Goal: Task Accomplishment & Management: Manage account settings

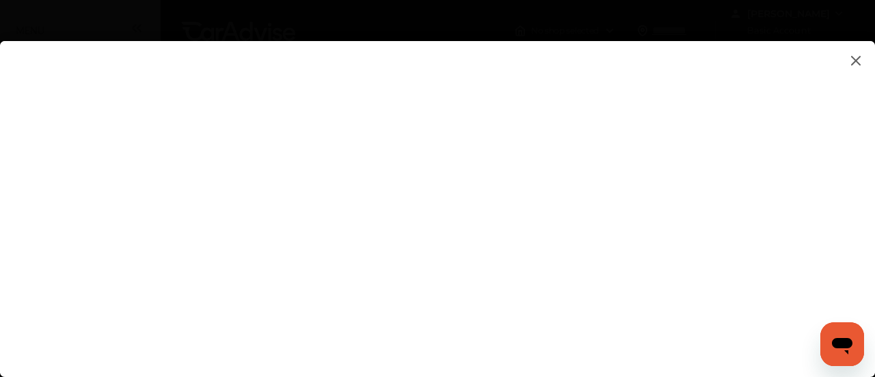
type input "**********"
click at [834, 244] on flutter-view "**********" at bounding box center [437, 195] width 875 height 308
click at [785, 232] on flutter-view at bounding box center [437, 195] width 875 height 308
click at [771, 235] on flutter-view at bounding box center [437, 195] width 875 height 308
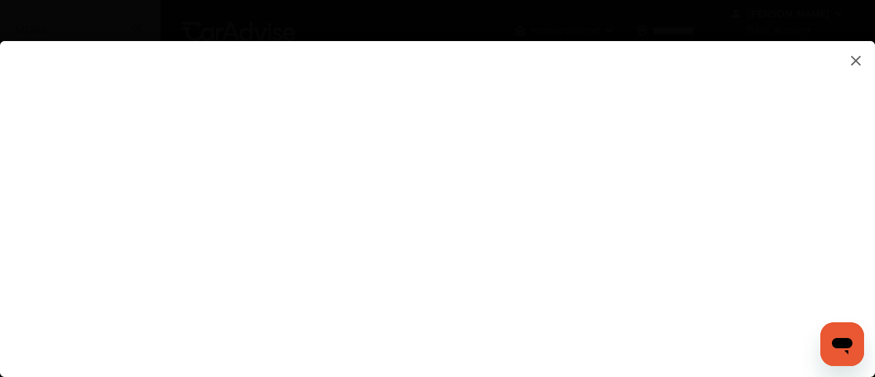
click at [764, 218] on flutter-view at bounding box center [437, 195] width 875 height 308
click at [781, 226] on flutter-view at bounding box center [437, 195] width 875 height 308
click at [656, 304] on flutter-view at bounding box center [437, 195] width 875 height 308
type textarea "****"
click at [626, 233] on flutter-view "****" at bounding box center [437, 195] width 875 height 308
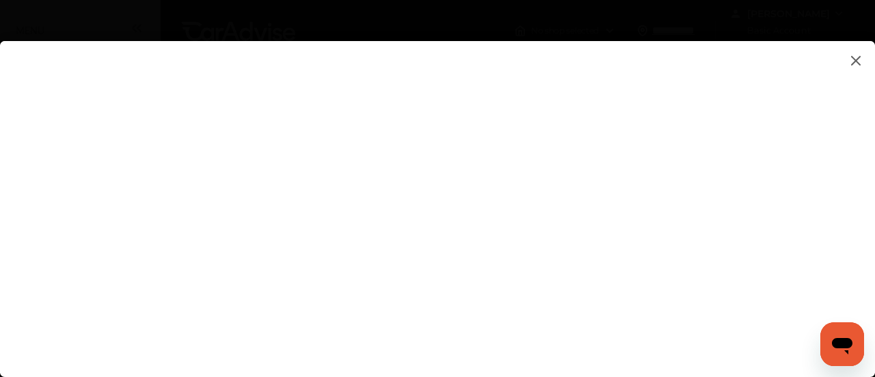
click at [784, 190] on flutter-view at bounding box center [437, 195] width 875 height 308
click at [779, 205] on flutter-view at bounding box center [437, 195] width 875 height 308
type input "**********"
click at [837, 254] on flutter-view "**********" at bounding box center [437, 195] width 875 height 308
click at [783, 95] on flutter-view at bounding box center [437, 195] width 875 height 308
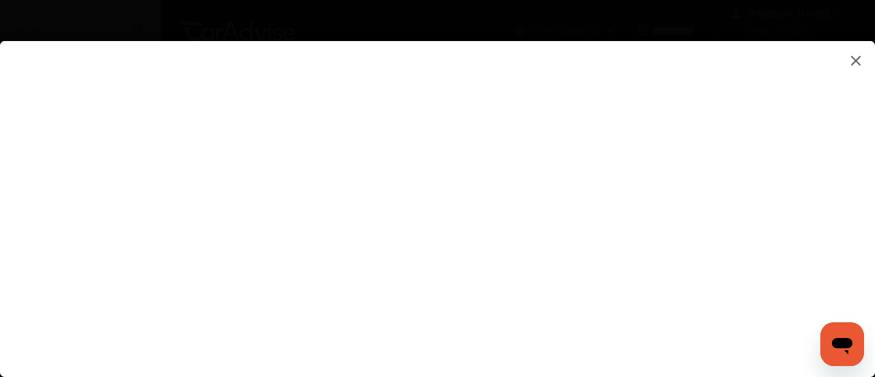
click at [479, 265] on flutter-view at bounding box center [437, 195] width 875 height 308
click at [465, 278] on flutter-view at bounding box center [437, 195] width 875 height 308
click at [459, 272] on flutter-view at bounding box center [437, 195] width 875 height 308
click at [773, 131] on flutter-view at bounding box center [437, 195] width 875 height 308
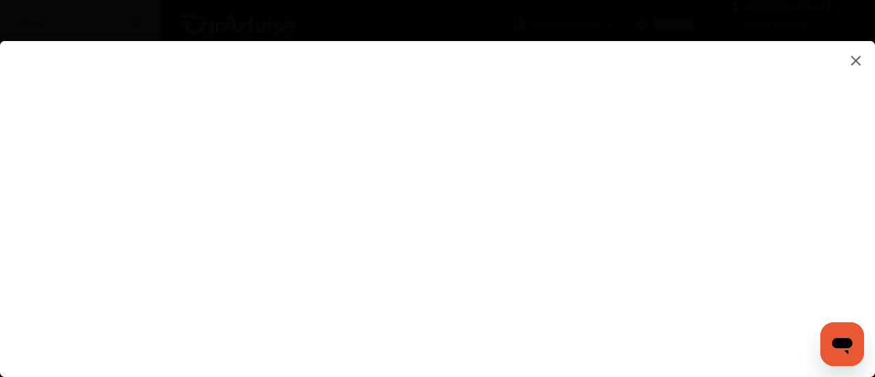
click at [531, 206] on input at bounding box center [615, 206] width 284 height 18
click at [521, 287] on flutter-view at bounding box center [437, 195] width 875 height 308
click at [809, 200] on flutter-view at bounding box center [437, 195] width 875 height 308
click at [785, 164] on flutter-view at bounding box center [437, 195] width 875 height 308
click at [820, 237] on flutter-view at bounding box center [437, 195] width 875 height 308
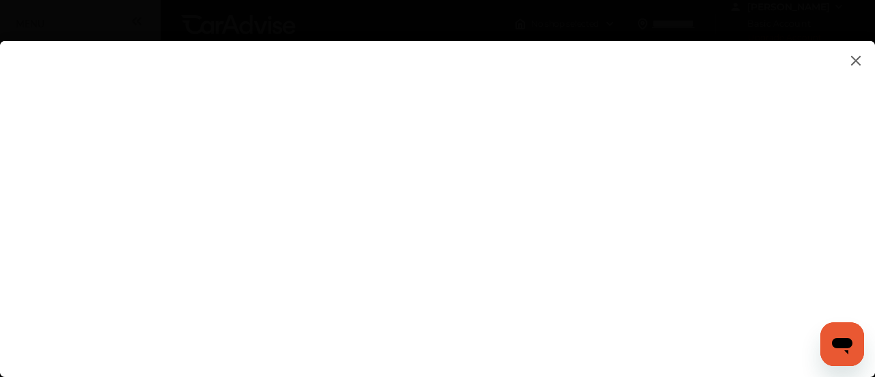
scroll to position [0, 0]
click at [576, 245] on flutter-view at bounding box center [437, 195] width 875 height 308
click at [571, 96] on flutter-view at bounding box center [437, 195] width 875 height 308
type input "*********"
click at [833, 243] on flutter-view "*********" at bounding box center [437, 195] width 875 height 308
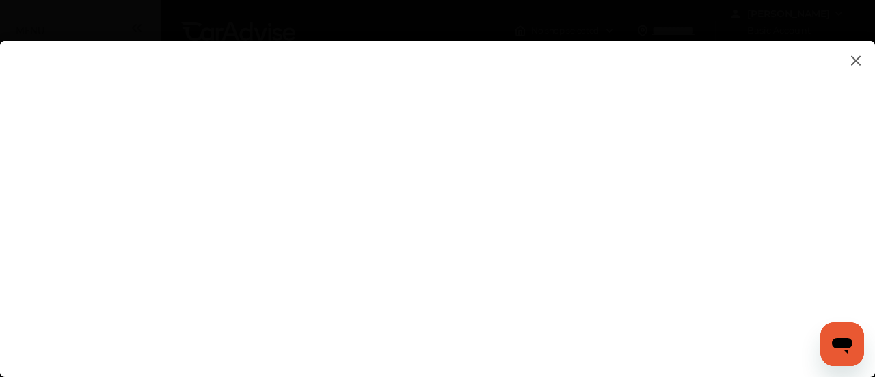
click at [777, 312] on flutter-view at bounding box center [437, 195] width 875 height 308
click at [856, 57] on img at bounding box center [856, 60] width 16 height 17
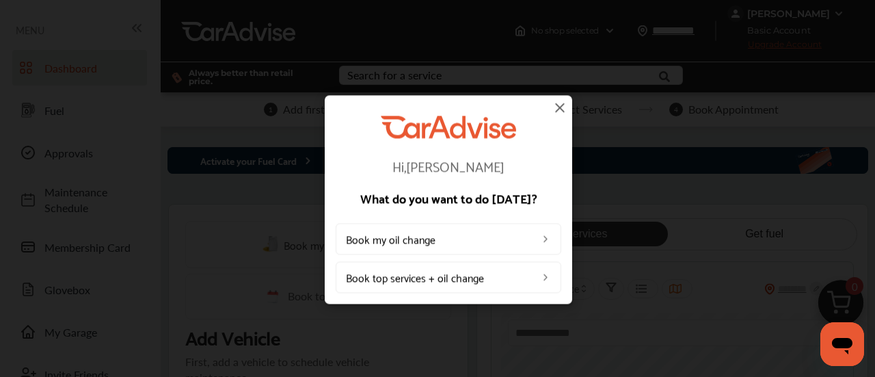
click at [500, 278] on link "Book top services + oil change" at bounding box center [449, 276] width 226 height 31
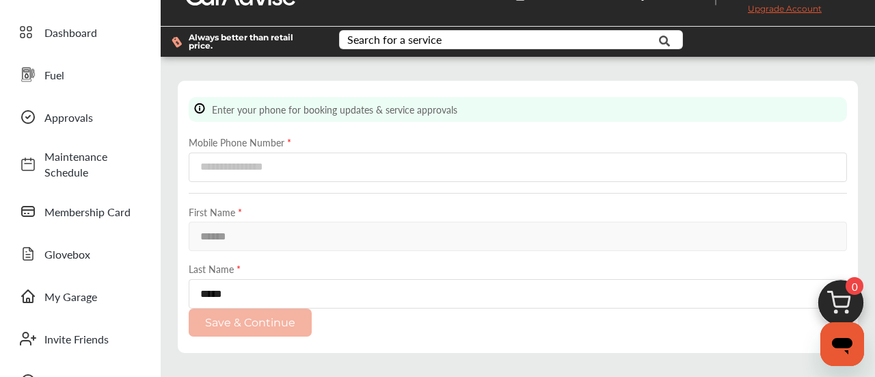
scroll to position [31, 0]
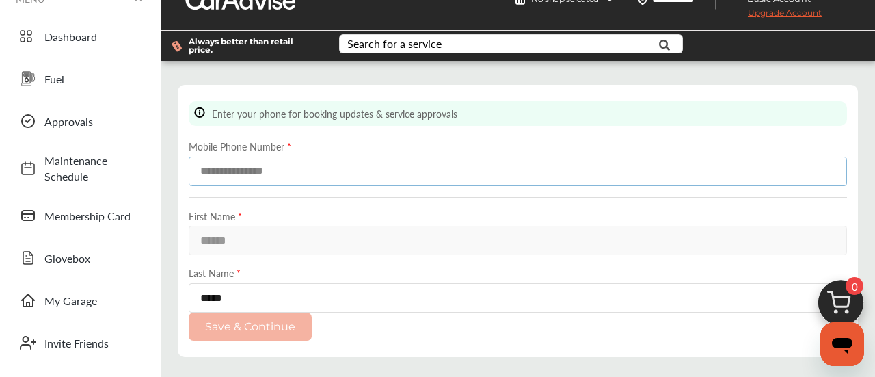
click at [781, 176] on input at bounding box center [518, 171] width 658 height 29
type input "**********"
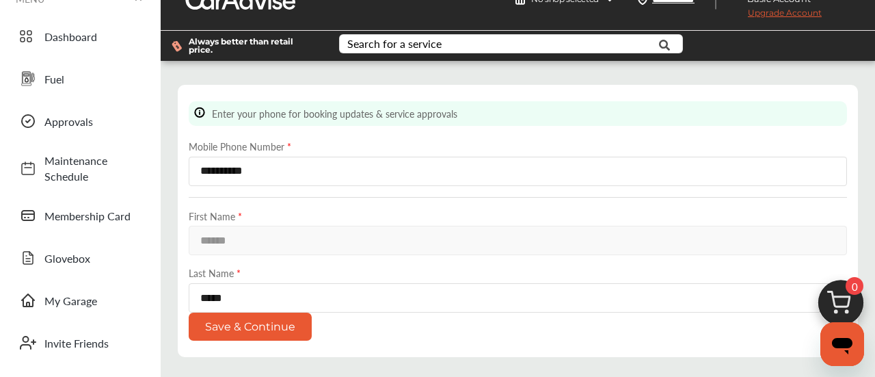
click at [507, 353] on div "**********" at bounding box center [518, 221] width 680 height 272
click at [276, 331] on button "Save & Continue" at bounding box center [250, 326] width 123 height 28
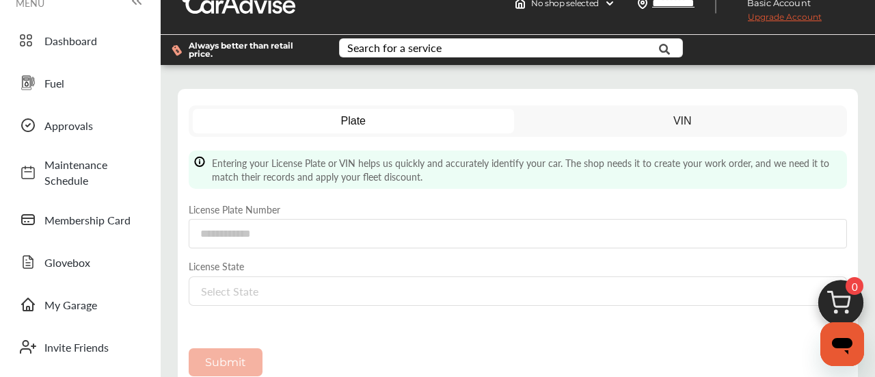
scroll to position [29, 0]
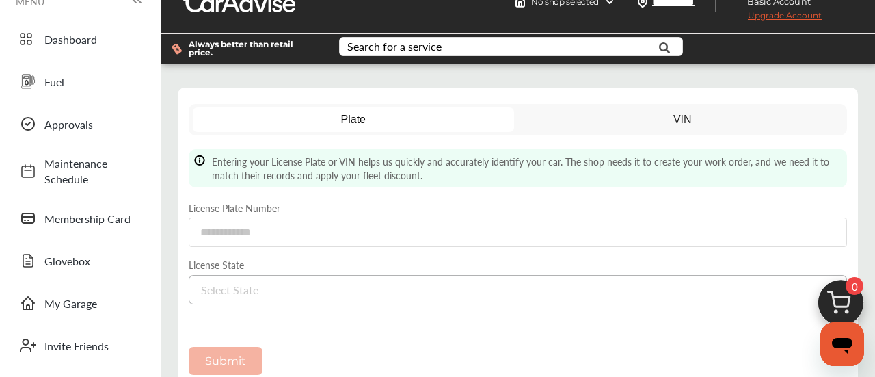
click at [598, 299] on div "Select State [US_STATE] [US_STATE] [US_STATE] [US_STATE] [US_STATE] [US_STATE] …" at bounding box center [518, 289] width 658 height 29
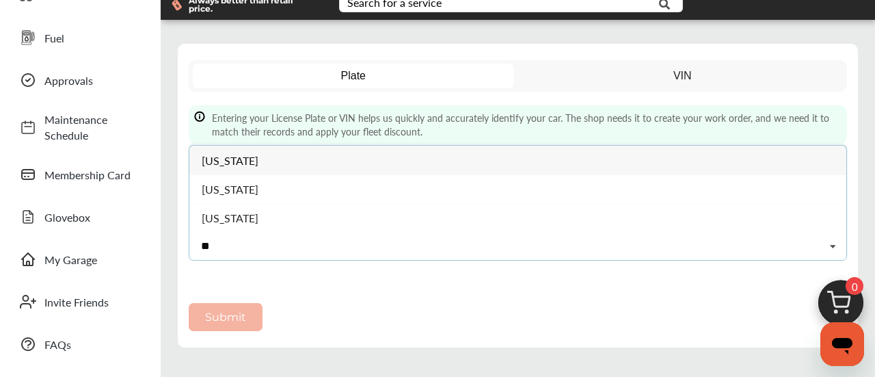
scroll to position [77, 0]
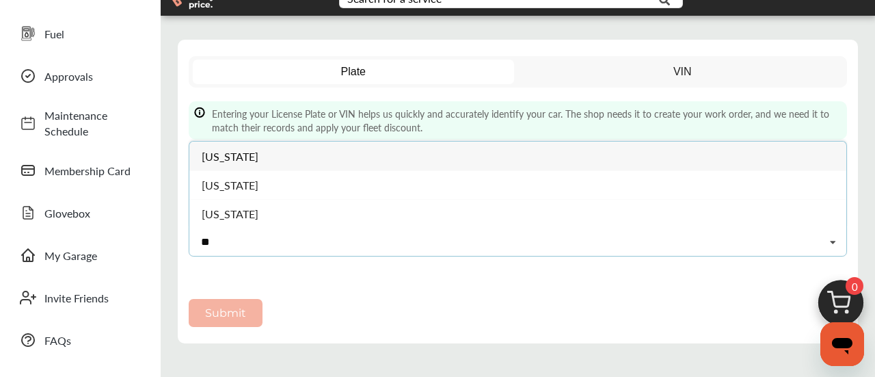
click at [253, 239] on input "**" at bounding box center [255, 242] width 131 height 28
type input "**"
click at [261, 159] on div "[US_STATE]" at bounding box center [517, 156] width 657 height 29
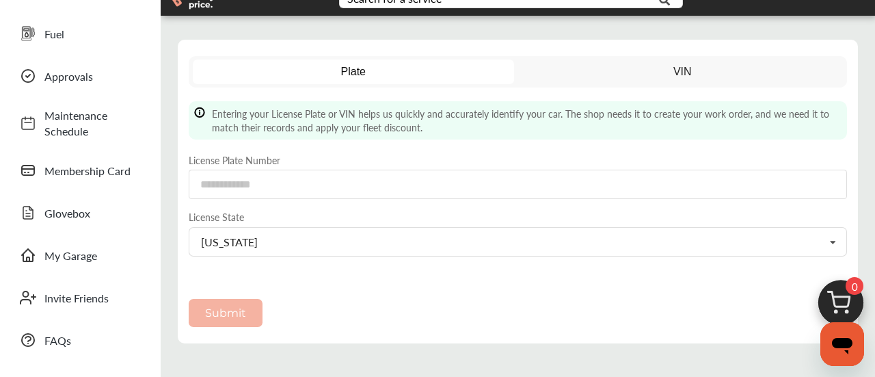
click at [619, 330] on div "Plate VIN Entering your License Plate or VIN helps us quickly and accurately id…" at bounding box center [518, 192] width 680 height 304
click at [711, 75] on link "VIN" at bounding box center [682, 71] width 321 height 25
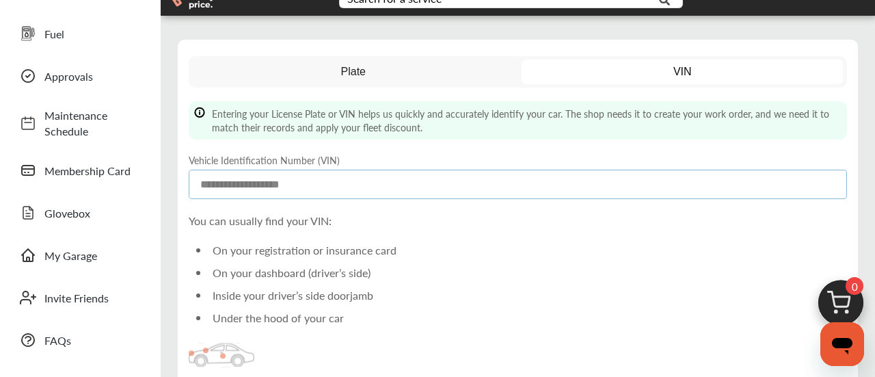
click at [403, 187] on input at bounding box center [518, 184] width 658 height 29
paste input "**********"
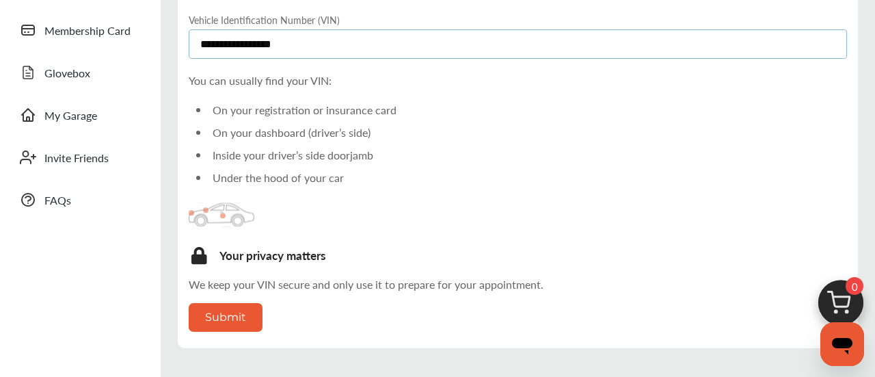
scroll to position [220, 0]
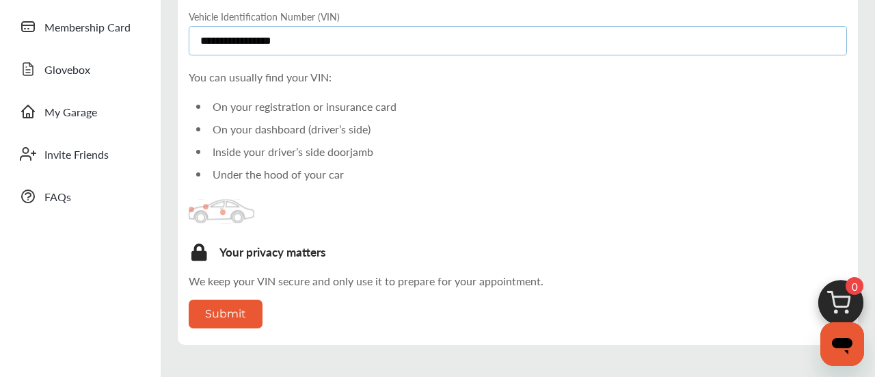
type input "**********"
click at [258, 305] on button "Submit" at bounding box center [226, 313] width 74 height 28
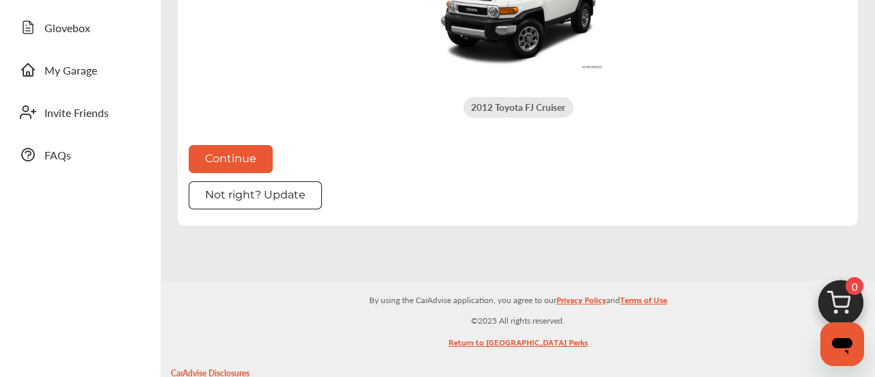
scroll to position [265, 0]
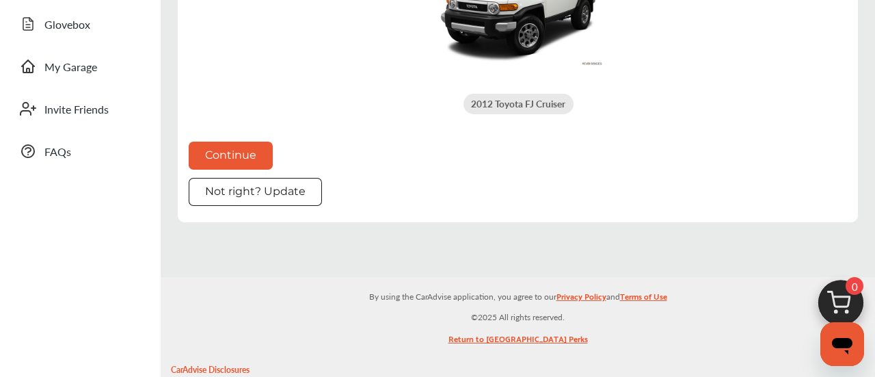
click at [252, 155] on button "Continue" at bounding box center [231, 156] width 84 height 28
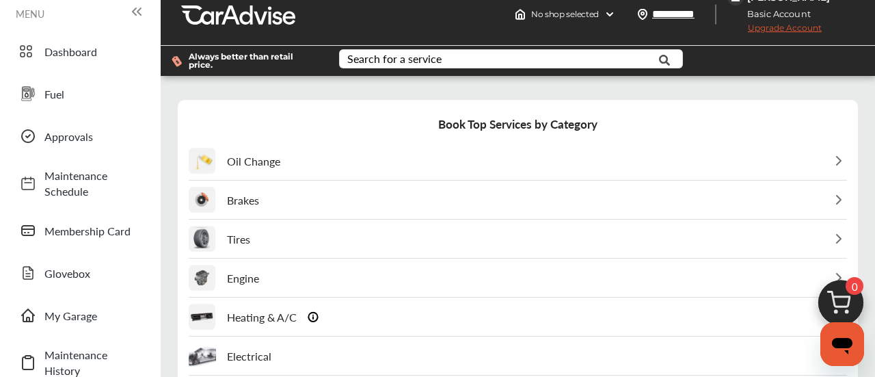
scroll to position [38, 0]
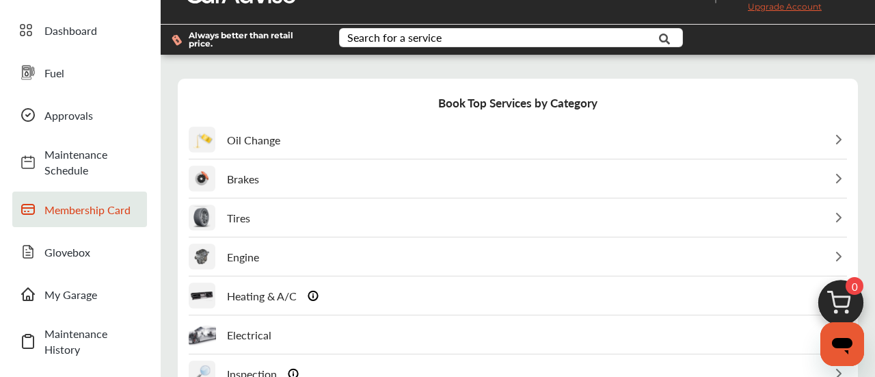
click at [16, 193] on link "Membership Card" at bounding box center [79, 209] width 135 height 36
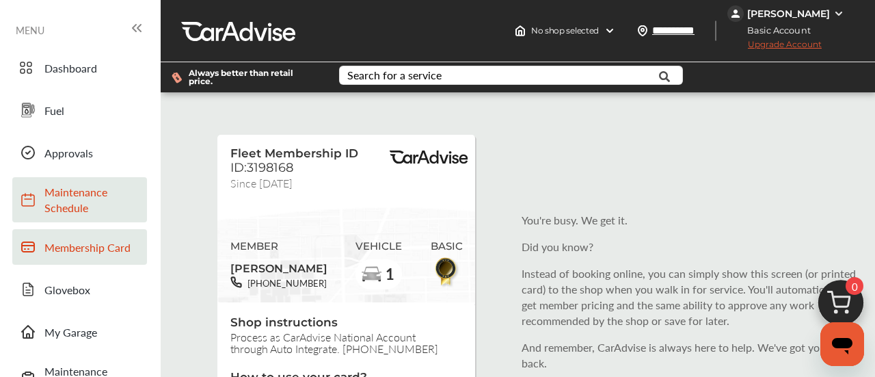
click at [58, 213] on span "Maintenance Schedule" at bounding box center [92, 199] width 96 height 31
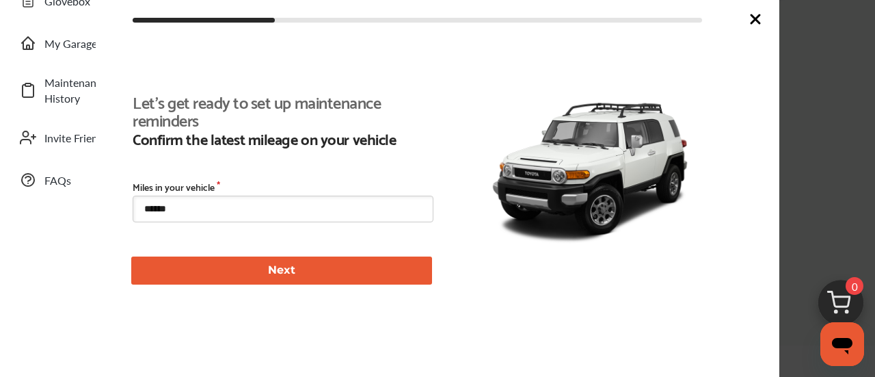
scroll to position [293, 0]
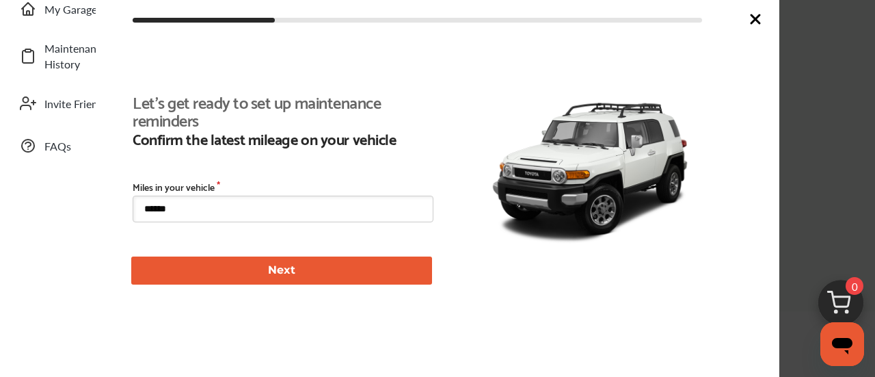
click at [191, 205] on input "******" at bounding box center [283, 209] width 301 height 27
type input "*"
type input "*****"
click at [153, 273] on button "Next" at bounding box center [281, 270] width 301 height 28
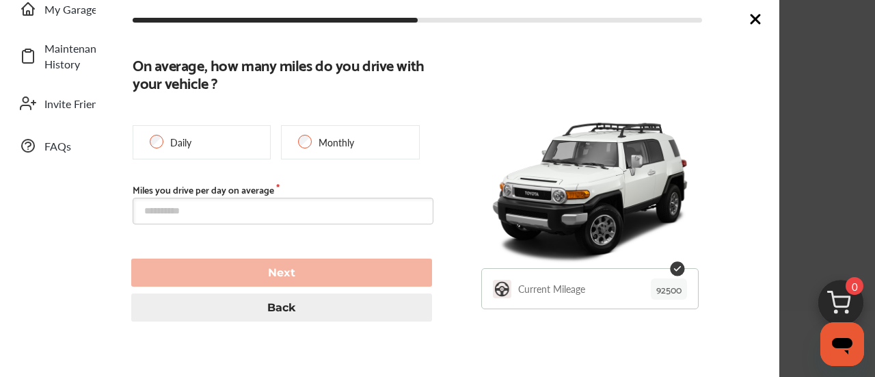
type input "*****"
type input "**********"
type input "*****"
click at [146, 211] on input "text" at bounding box center [283, 211] width 301 height 27
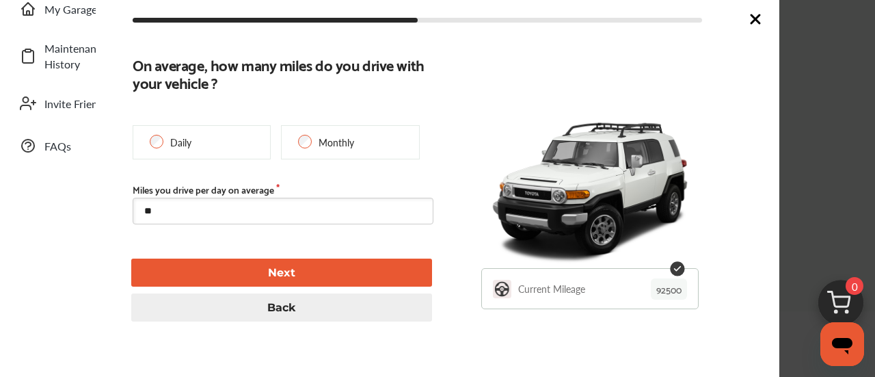
click at [132, 276] on button "Next" at bounding box center [281, 272] width 301 height 28
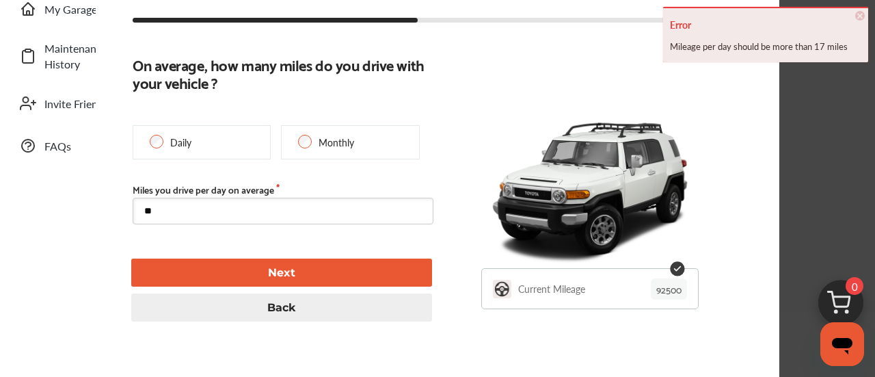
click at [167, 212] on input "**" at bounding box center [283, 211] width 301 height 27
type input "**"
click at [143, 275] on button "Next" at bounding box center [281, 272] width 301 height 28
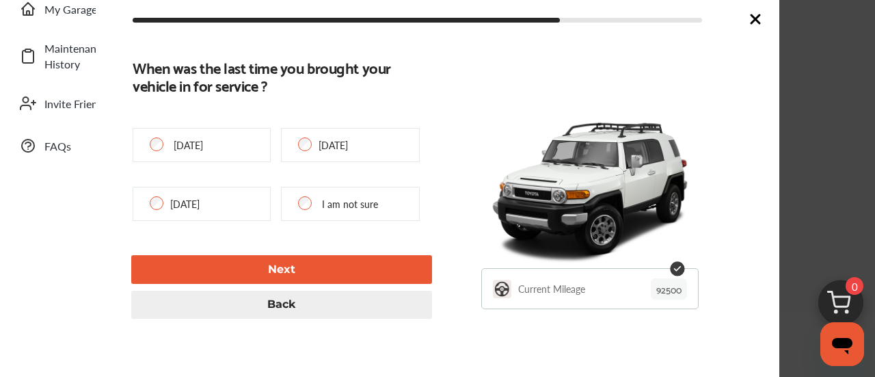
type input "**********"
type input "***"
click at [299, 209] on div "I am not sure" at bounding box center [350, 204] width 138 height 34
click at [325, 200] on p "I am not sure" at bounding box center [350, 204] width 56 height 14
click at [381, 230] on div "When was the last time you brought your vehicle in for service ? [DATE] [DATE] …" at bounding box center [285, 188] width 304 height 260
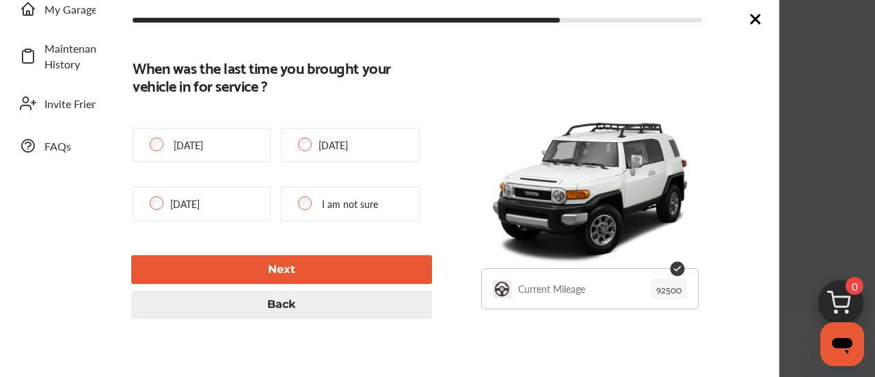
click at [326, 271] on button "Next" at bounding box center [281, 269] width 301 height 28
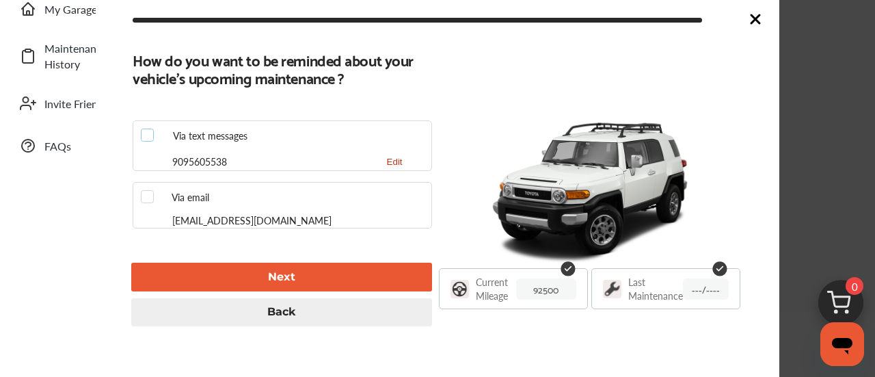
click at [144, 129] on label at bounding box center [151, 129] width 21 height 0
click at [146, 190] on label at bounding box center [151, 190] width 21 height 0
click at [146, 129] on label at bounding box center [151, 129] width 21 height 0
click at [152, 286] on button "Next" at bounding box center [281, 277] width 301 height 28
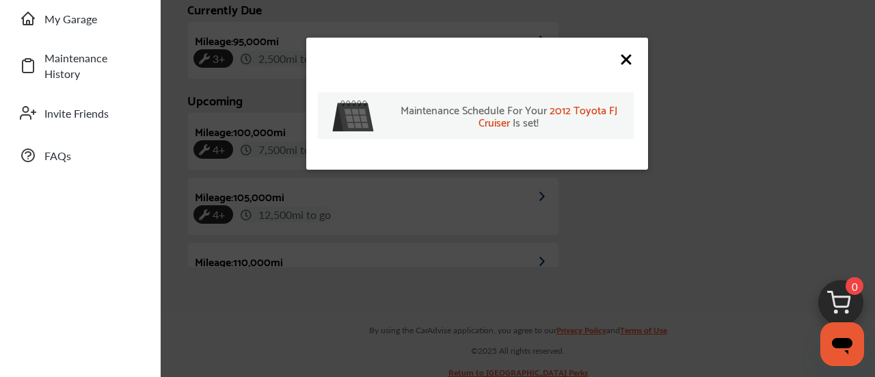
scroll to position [313, 0]
click at [626, 57] on icon at bounding box center [626, 59] width 16 height 16
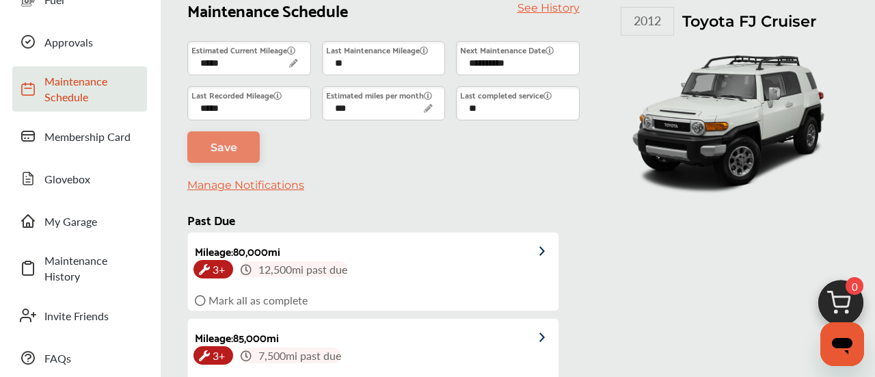
scroll to position [107, 0]
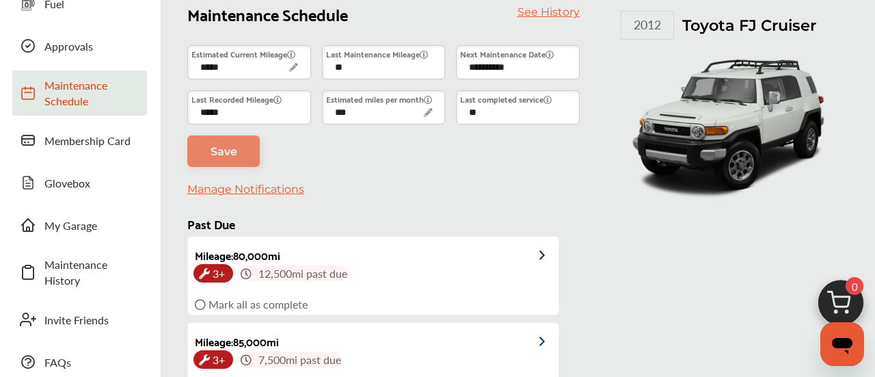
click at [559, 8] on link "See History" at bounding box center [549, 11] width 62 height 13
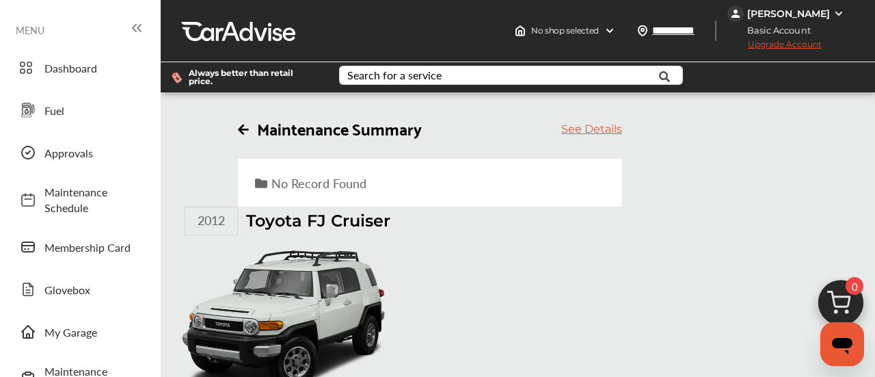
click at [242, 128] on icon at bounding box center [243, 129] width 11 height 12
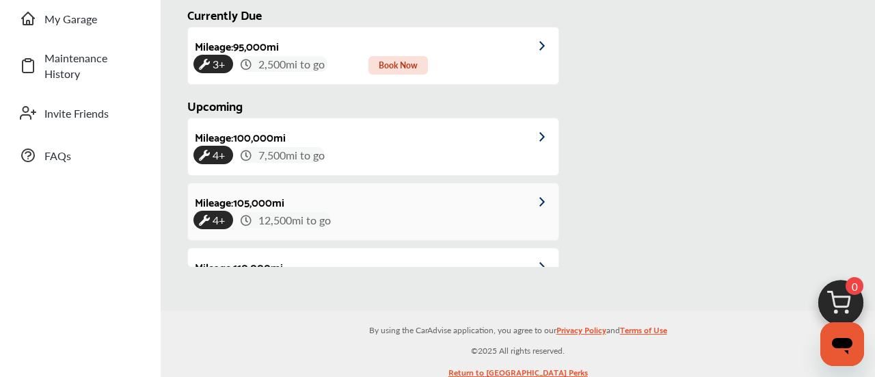
scroll to position [293, 0]
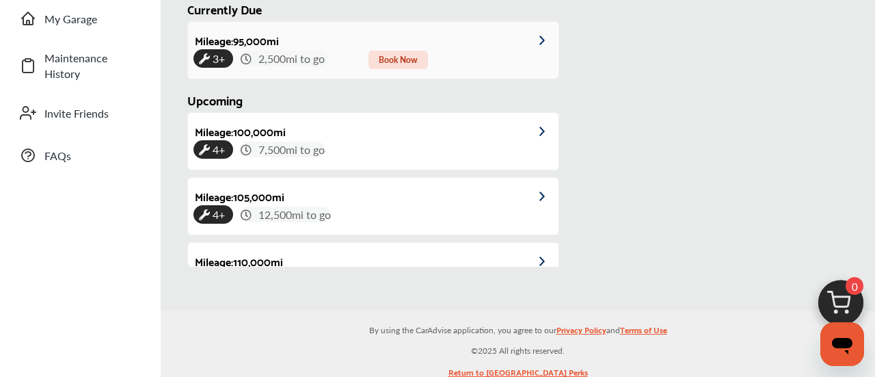
click at [547, 36] on img at bounding box center [548, 41] width 19 height 10
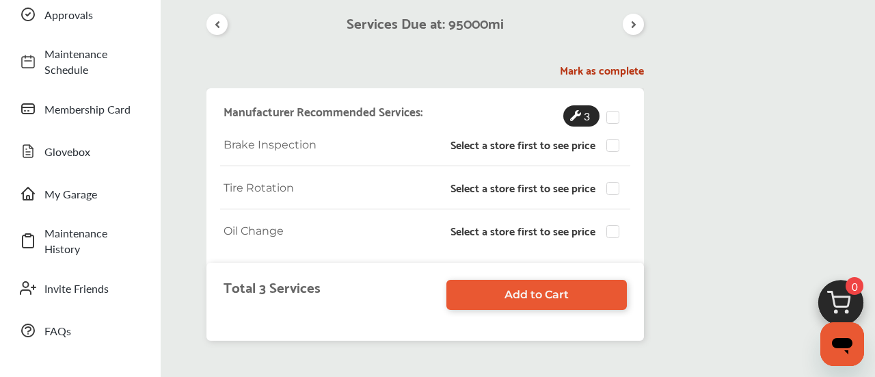
scroll to position [174, 0]
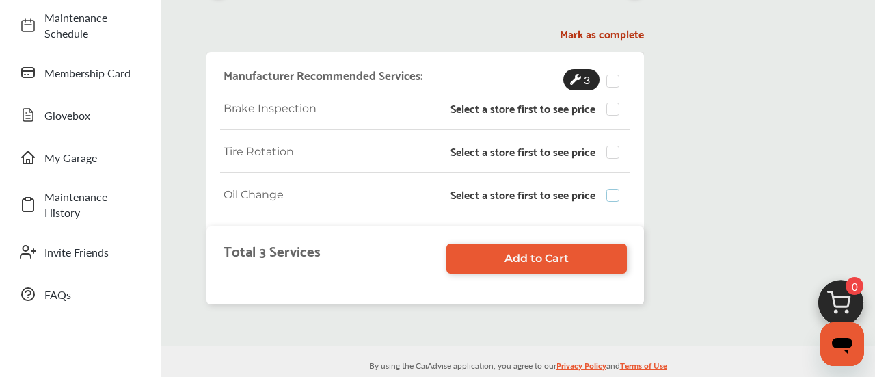
click at [609, 189] on label at bounding box center [616, 189] width 21 height 0
click at [617, 189] on label at bounding box center [616, 189] width 21 height 0
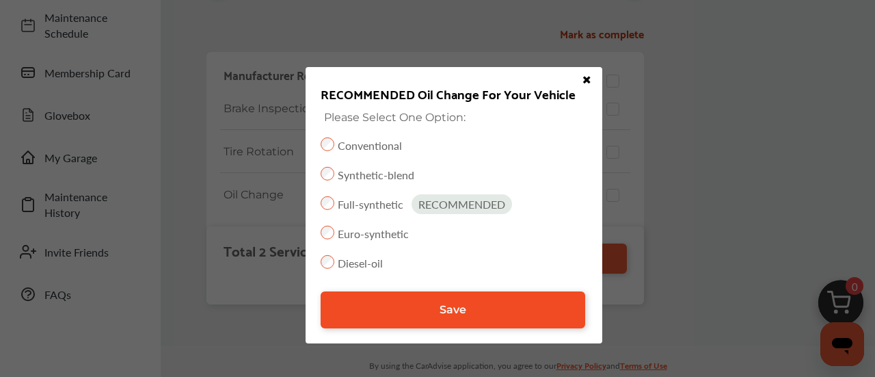
click at [416, 306] on link "Save" at bounding box center [453, 309] width 265 height 37
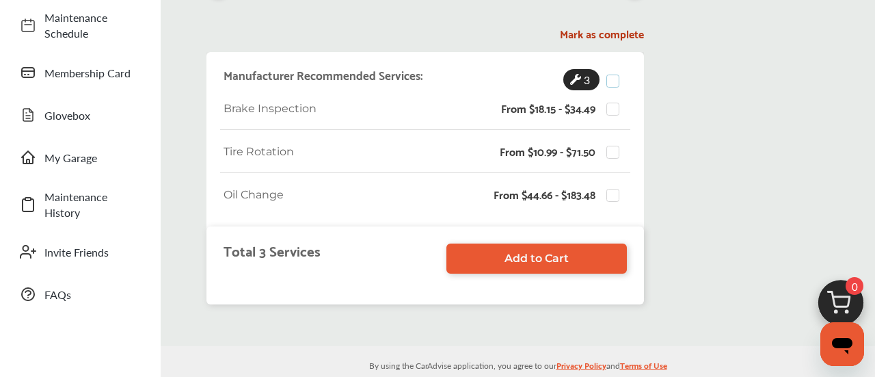
click at [610, 75] on label at bounding box center [616, 75] width 21 height 0
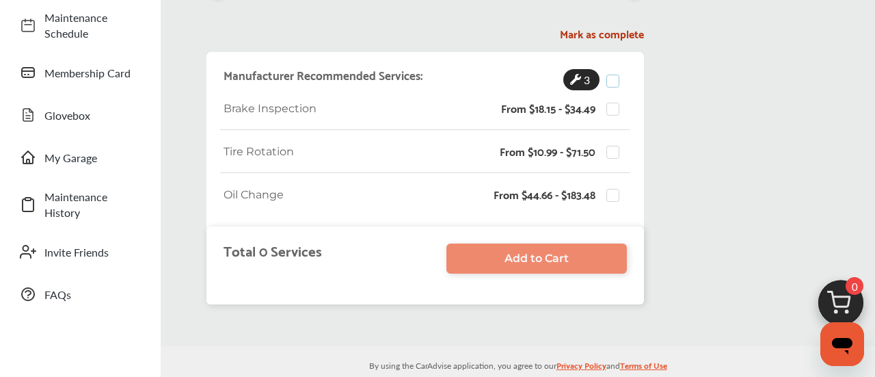
click at [610, 75] on label at bounding box center [616, 75] width 21 height 0
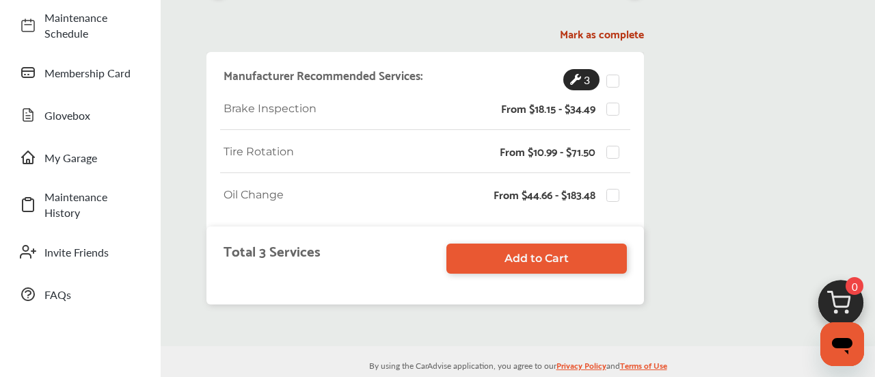
click at [601, 273] on div "Total 3 Services Add to Cart" at bounding box center [425, 258] width 410 height 37
click at [527, 263] on span "Add to Cart" at bounding box center [537, 258] width 64 height 13
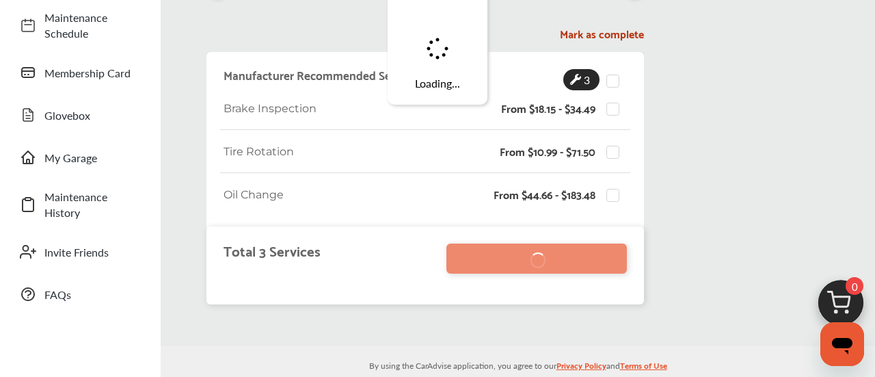
click at [52, 334] on ul "Dashboard Fuel Approvals Maintenance Schedule Membership Card Glovebox My Garag…" at bounding box center [80, 347] width 147 height 957
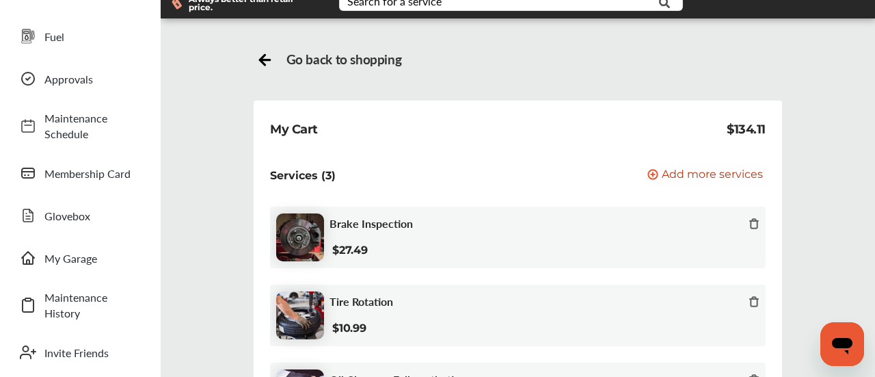
scroll to position [72, 0]
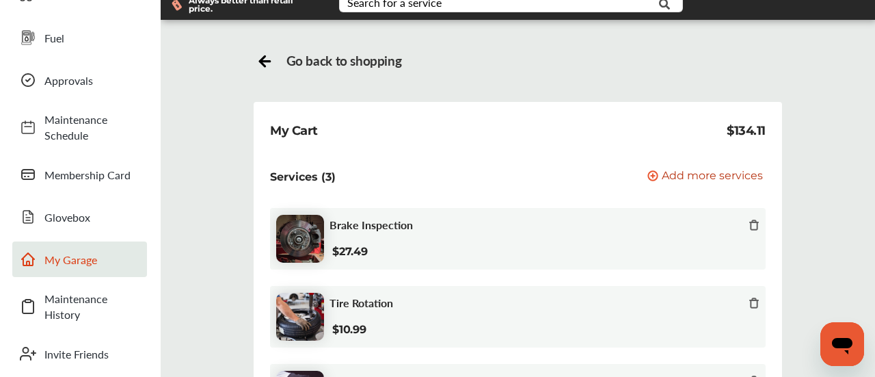
click at [49, 266] on link "My Garage" at bounding box center [79, 259] width 135 height 36
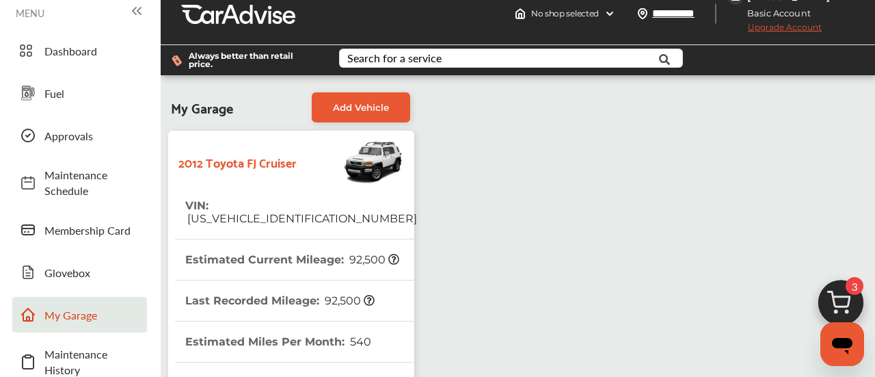
scroll to position [16, 0]
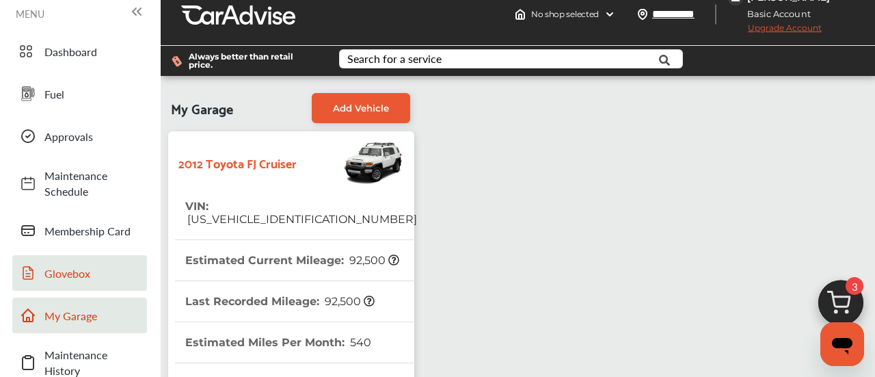
click at [45, 275] on span "Glovebox" at bounding box center [92, 273] width 96 height 16
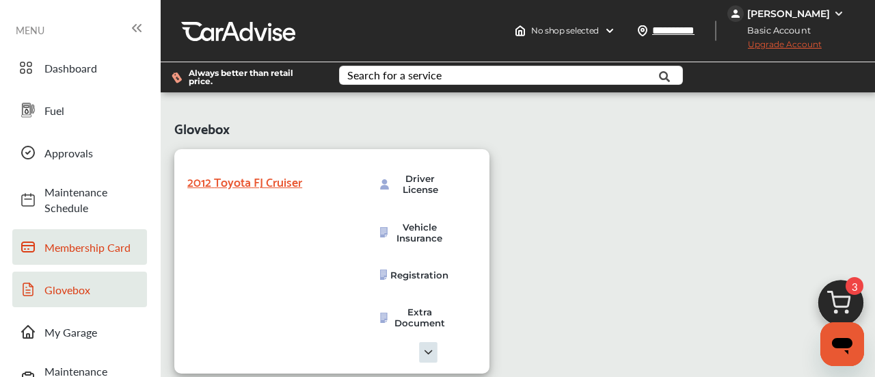
click at [49, 250] on span "Membership Card" at bounding box center [92, 247] width 96 height 16
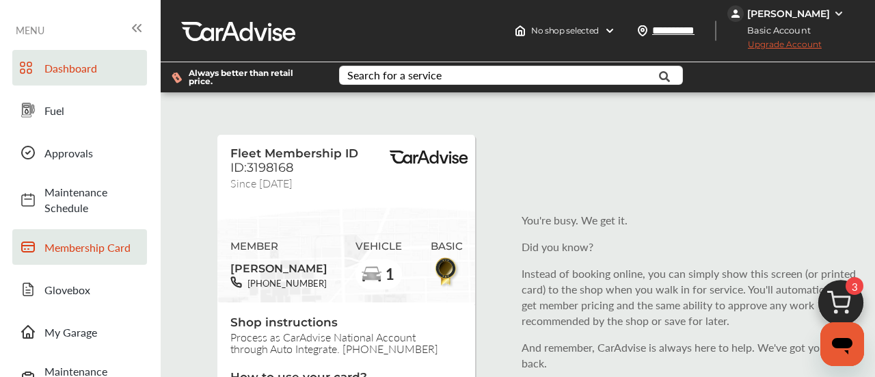
click at [41, 75] on link "Dashboard" at bounding box center [79, 68] width 135 height 36
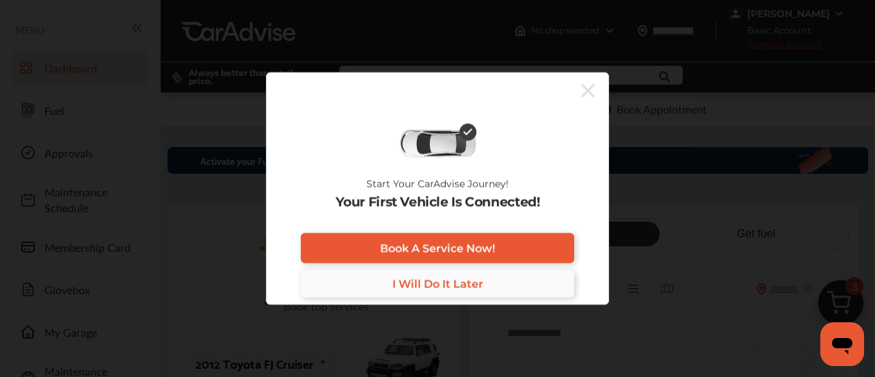
click at [526, 295] on link "I Will Do It Later" at bounding box center [437, 283] width 273 height 27
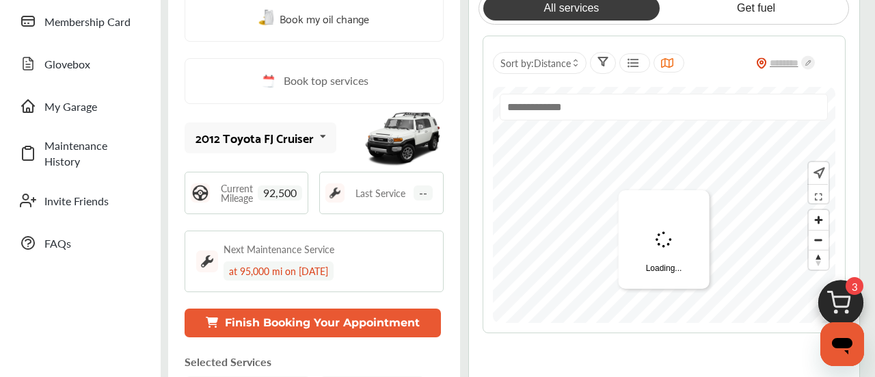
scroll to position [228, 0]
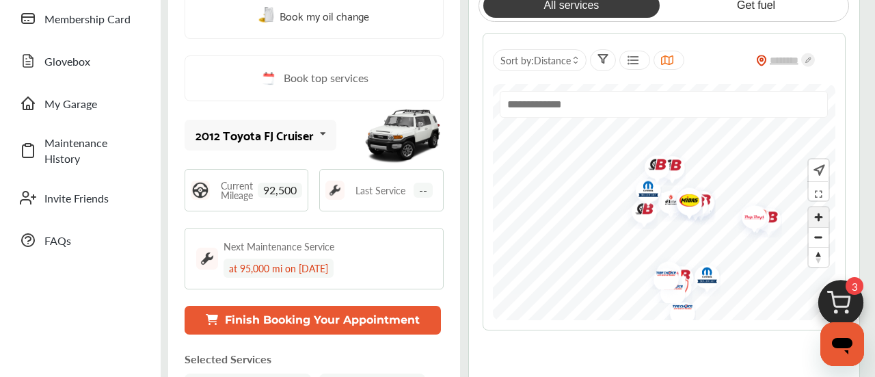
click at [825, 224] on span "Zoom in" at bounding box center [819, 217] width 20 height 20
click at [823, 223] on span "Zoom in" at bounding box center [819, 217] width 20 height 20
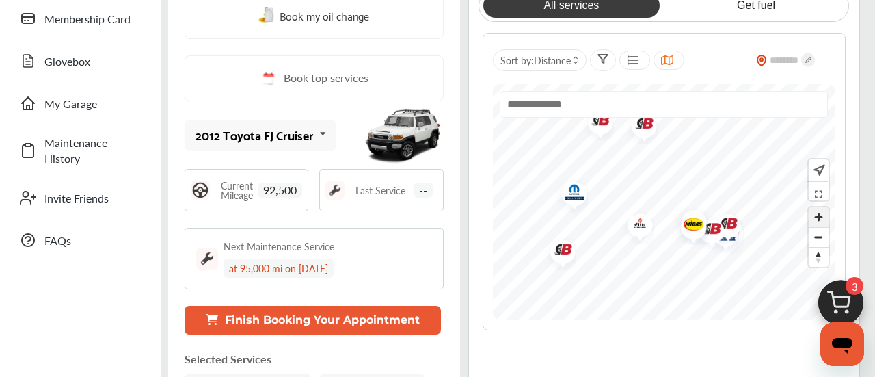
click at [828, 223] on span "Zoom in" at bounding box center [819, 217] width 20 height 20
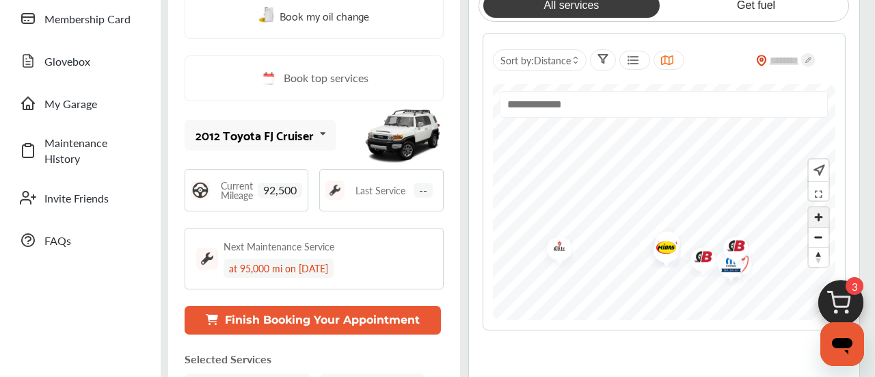
click at [823, 222] on span "Zoom in" at bounding box center [819, 217] width 20 height 20
click at [826, 225] on span "Zoom in" at bounding box center [819, 217] width 20 height 20
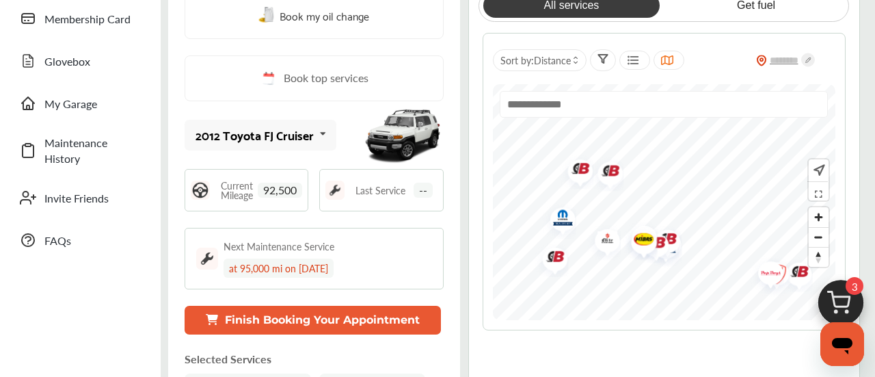
click at [746, 98] on input "text" at bounding box center [664, 104] width 329 height 27
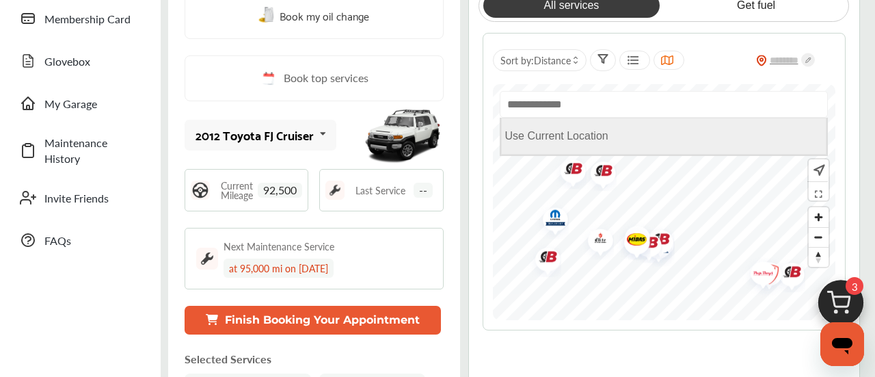
click at [690, 126] on Location "Use Current Location" at bounding box center [664, 136] width 326 height 37
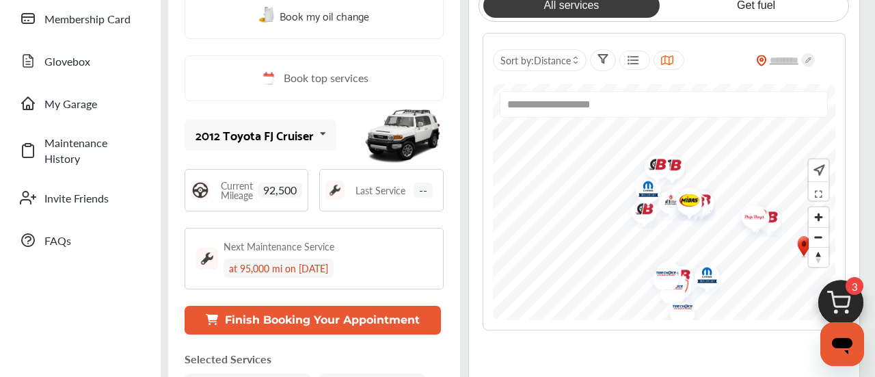
click at [753, 107] on input "**********" at bounding box center [664, 104] width 329 height 27
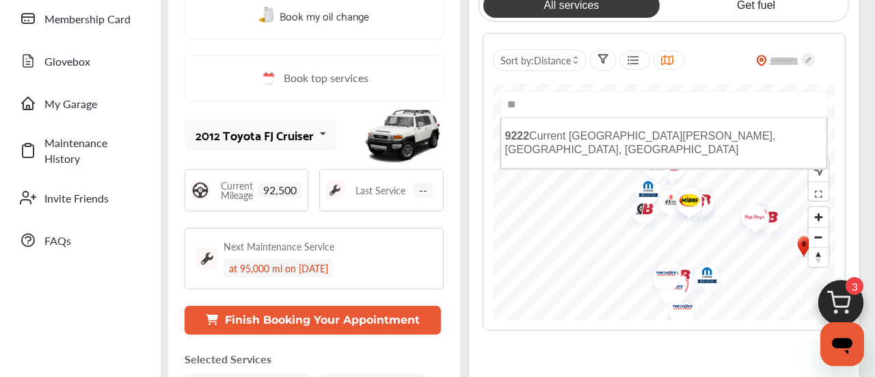
type input "*"
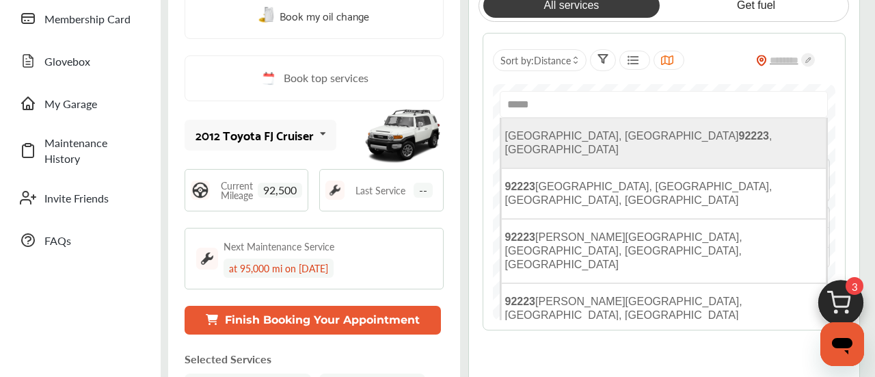
click at [696, 146] on li "[GEOGRAPHIC_DATA] , [GEOGRAPHIC_DATA]" at bounding box center [664, 143] width 326 height 51
type input "**********"
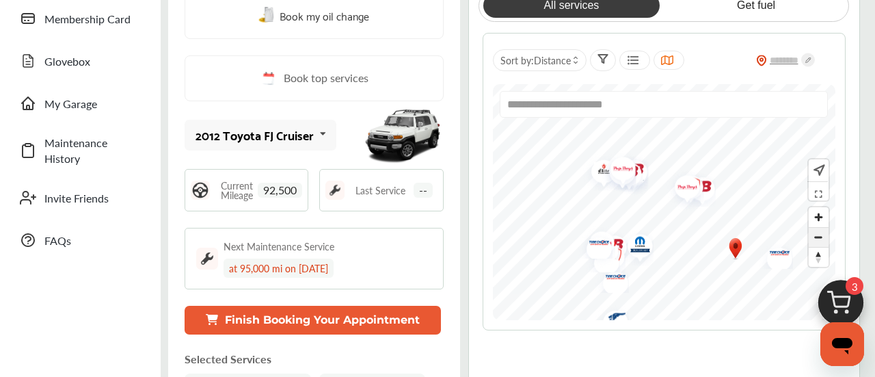
click at [822, 241] on span "Zoom out" at bounding box center [819, 237] width 20 height 19
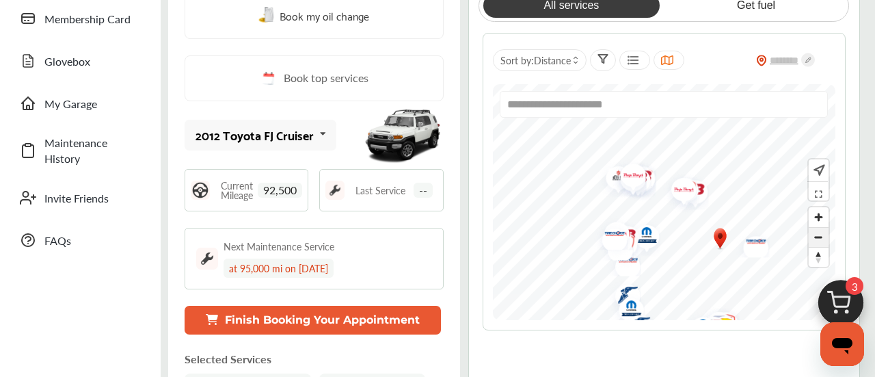
click at [823, 241] on span "Zoom out" at bounding box center [819, 237] width 20 height 19
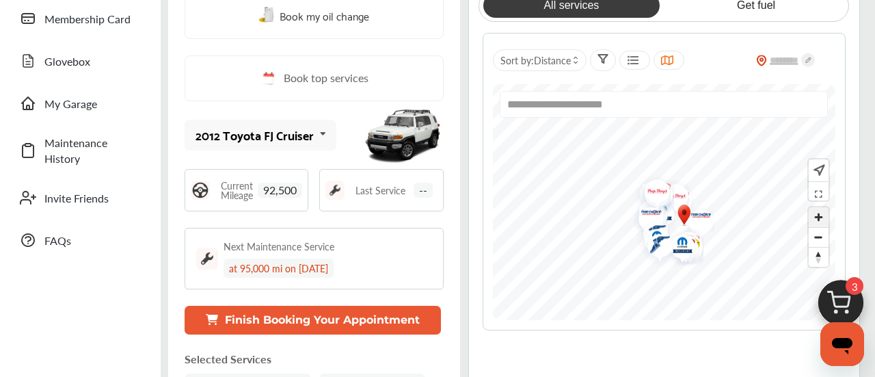
click at [827, 225] on span "Zoom in" at bounding box center [819, 217] width 20 height 20
click at [826, 224] on span "Zoom in" at bounding box center [819, 217] width 20 height 20
click at [827, 225] on span "Zoom in" at bounding box center [819, 217] width 20 height 20
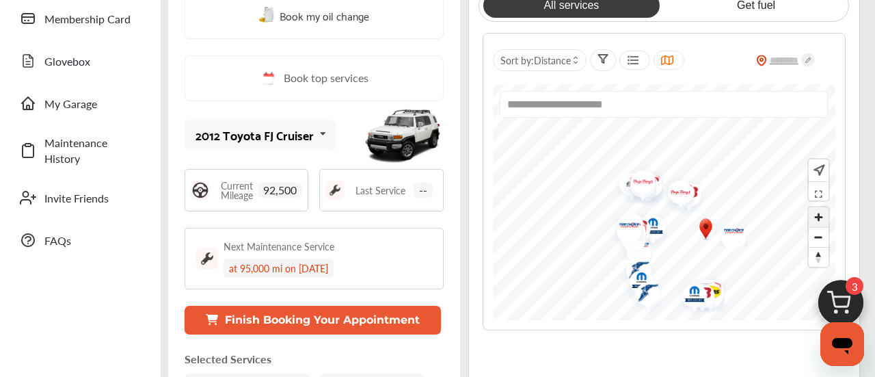
click at [827, 226] on span "Zoom in" at bounding box center [819, 217] width 20 height 20
click at [828, 224] on span "Zoom in" at bounding box center [819, 217] width 20 height 20
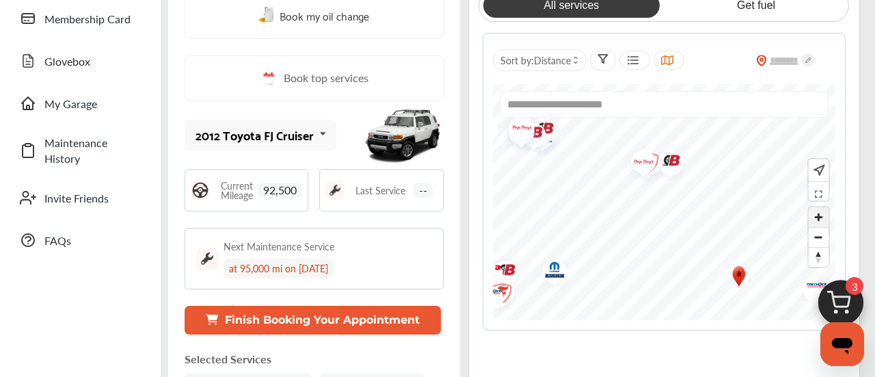
click at [828, 221] on span "Zoom in" at bounding box center [819, 217] width 20 height 20
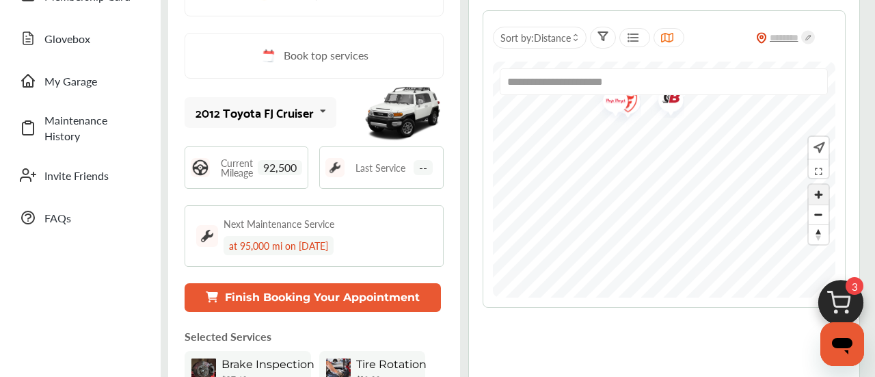
scroll to position [254, 0]
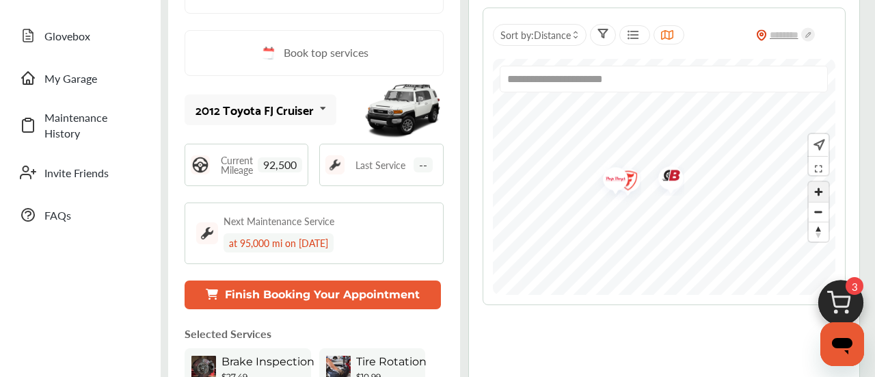
click at [827, 198] on span "Zoom in" at bounding box center [819, 192] width 20 height 20
click at [580, 187] on img "Map marker" at bounding box center [576, 189] width 36 height 43
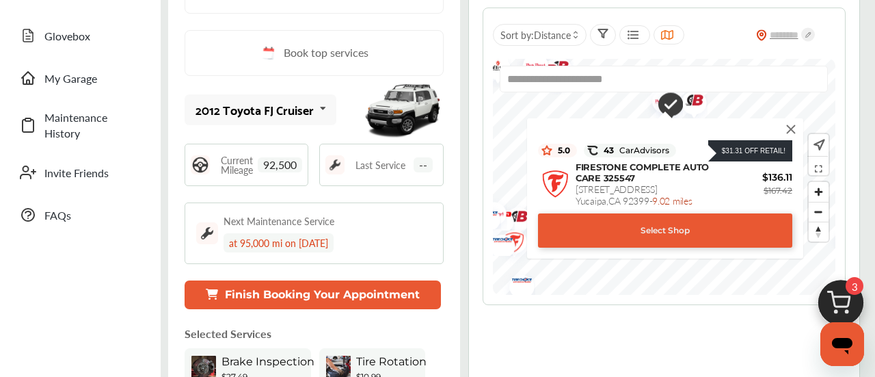
click at [787, 126] on img at bounding box center [790, 129] width 15 height 15
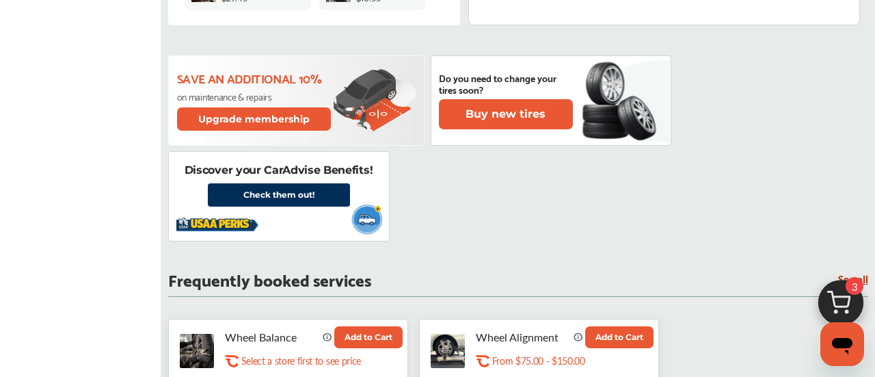
scroll to position [633, 0]
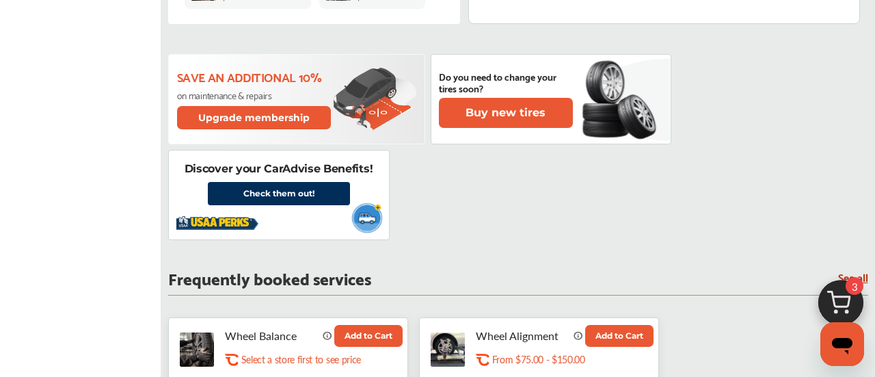
click at [273, 123] on button "Upgrade membership" at bounding box center [254, 117] width 155 height 23
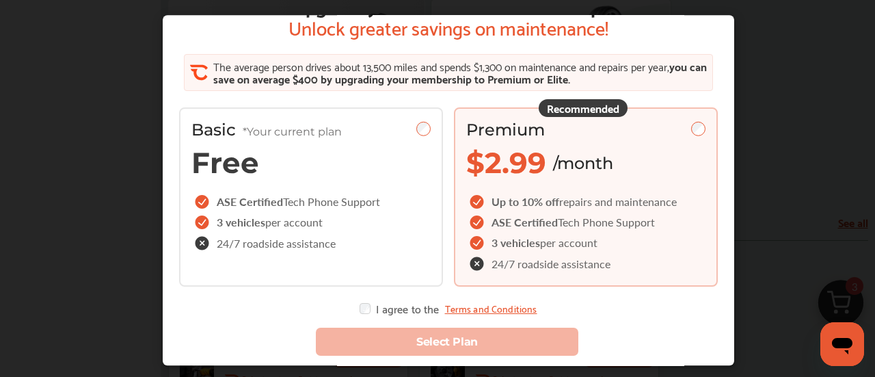
scroll to position [44, 0]
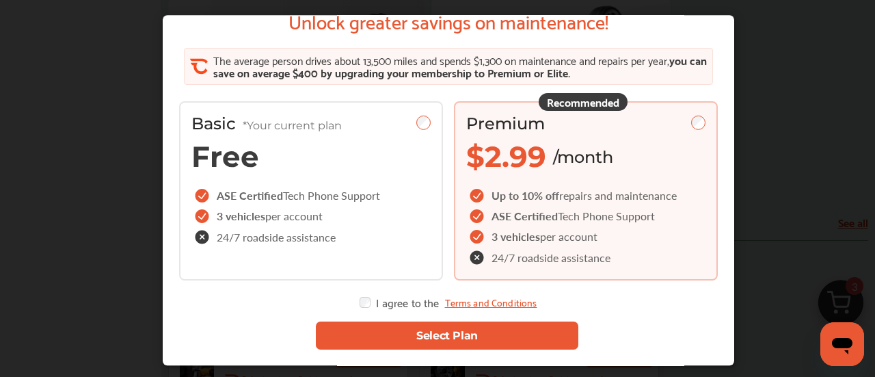
click at [479, 342] on button "Select Plan" at bounding box center [447, 336] width 263 height 28
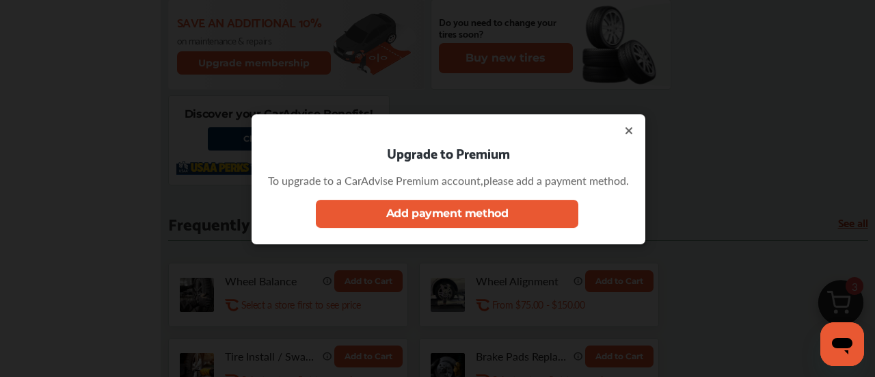
scroll to position [0, 0]
click at [546, 215] on button "Add payment method" at bounding box center [447, 214] width 263 height 28
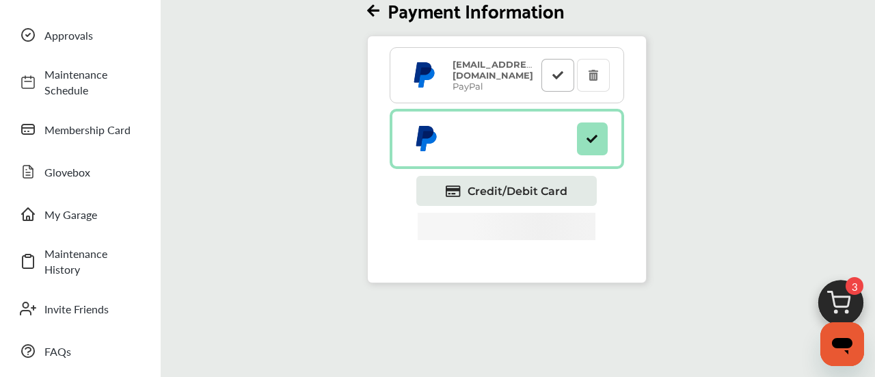
scroll to position [118, 0]
click at [564, 85] on button at bounding box center [557, 75] width 33 height 33
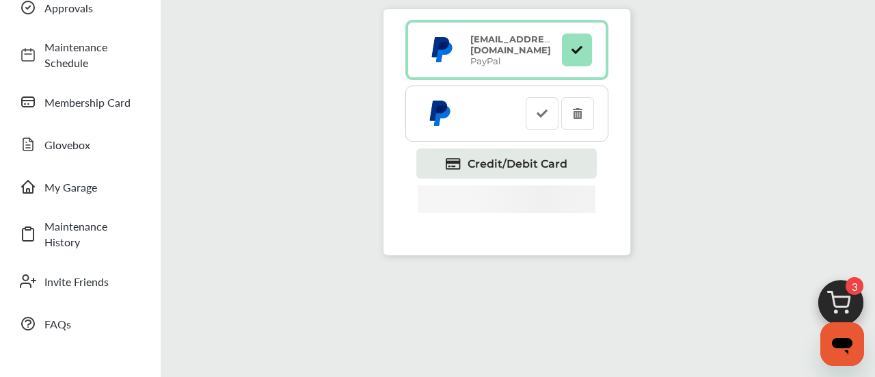
scroll to position [157, 0]
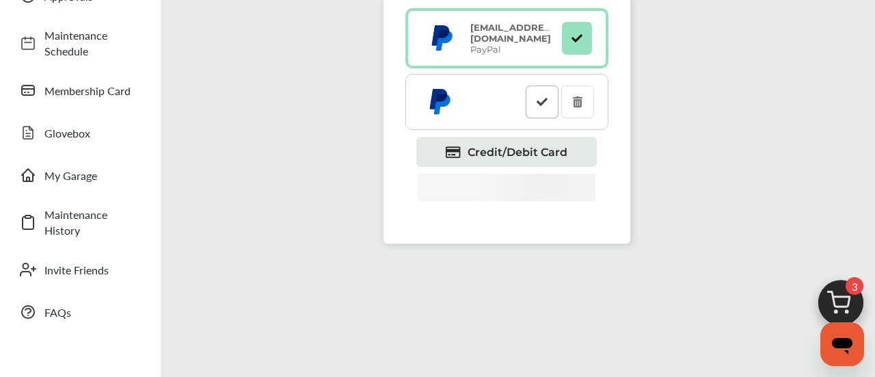
click at [553, 107] on button at bounding box center [542, 101] width 33 height 33
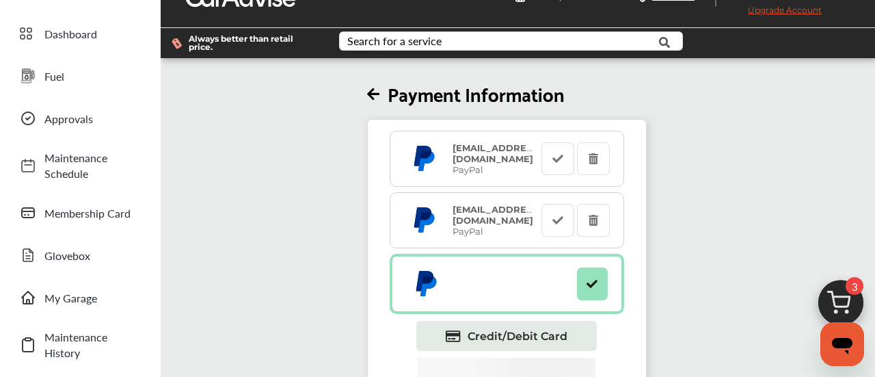
scroll to position [33, 0]
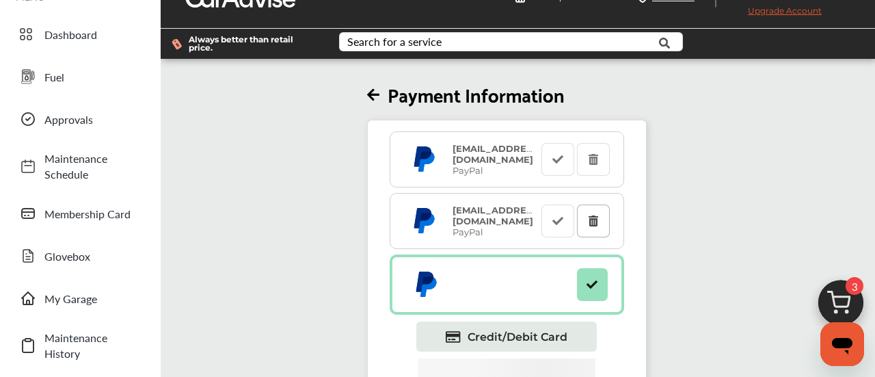
click at [595, 217] on icon at bounding box center [593, 220] width 13 height 10
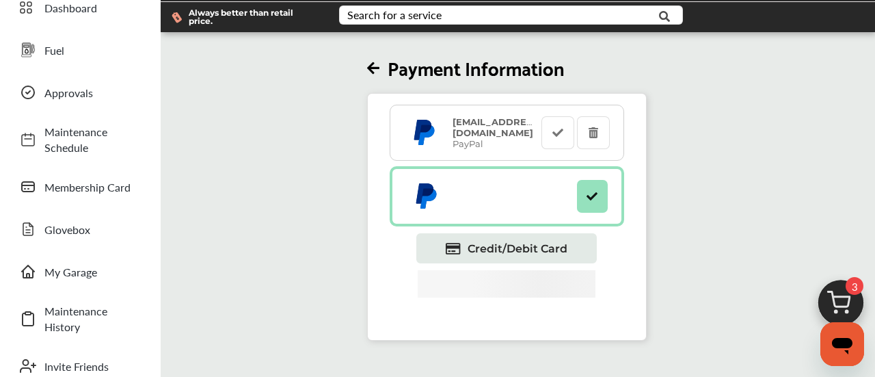
scroll to position [57, 0]
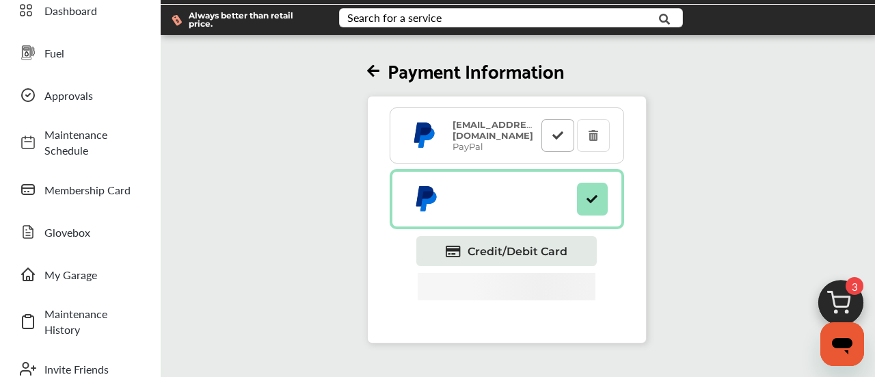
click at [553, 137] on icon at bounding box center [557, 135] width 13 height 10
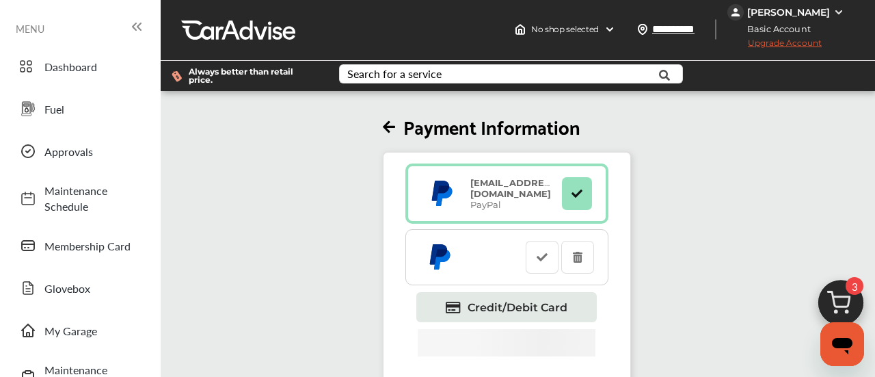
scroll to position [0, 0]
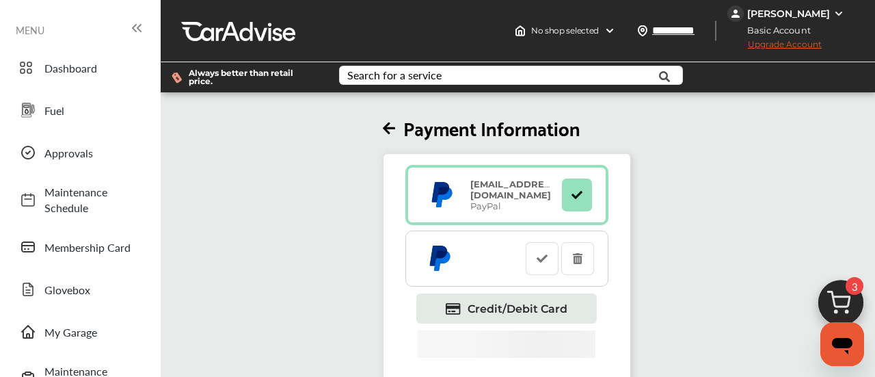
click at [381, 123] on div "Payment Information [EMAIL_ADDRESS][DOMAIN_NAME] PayPal Credit/Debit Card" at bounding box center [507, 248] width 700 height 306
click at [391, 128] on icon at bounding box center [389, 129] width 12 height 14
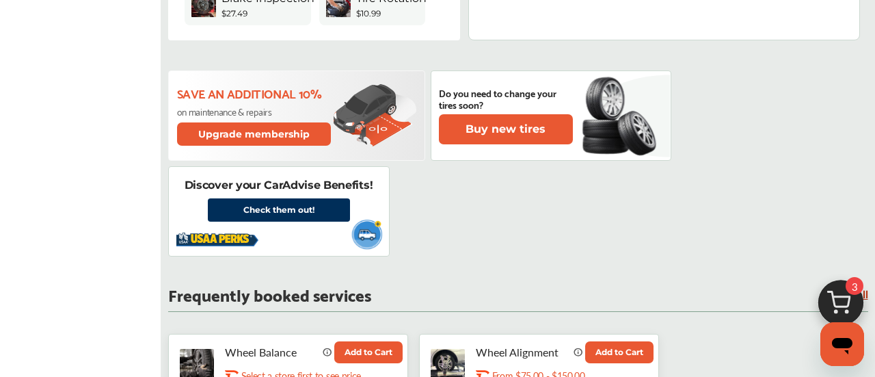
scroll to position [628, 0]
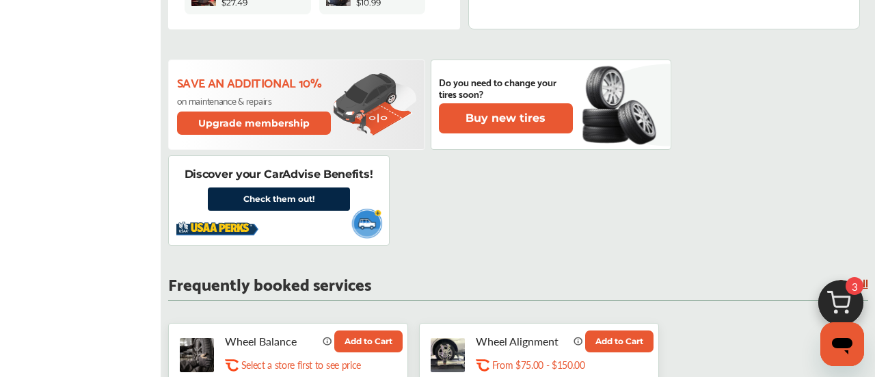
click at [315, 187] on link "Check them out!" at bounding box center [279, 198] width 142 height 23
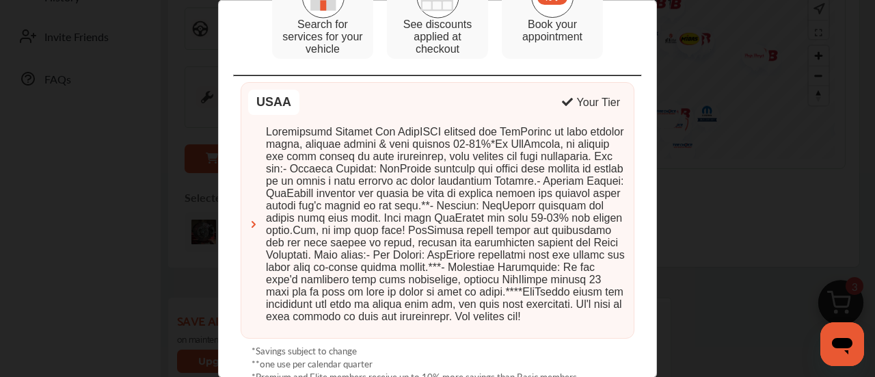
scroll to position [0, 0]
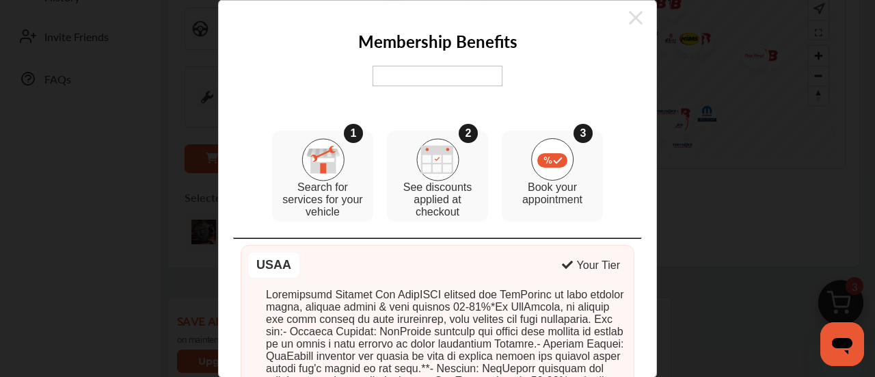
click at [409, 80] on img at bounding box center [438, 76] width 130 height 21
click at [342, 181] on img at bounding box center [322, 159] width 43 height 43
click at [351, 174] on div "1 Search for services for your vehicle" at bounding box center [322, 176] width 101 height 91
click at [510, 191] on p "Book your appointment" at bounding box center [553, 194] width 88 height 25
click at [639, 22] on icon at bounding box center [636, 18] width 14 height 14
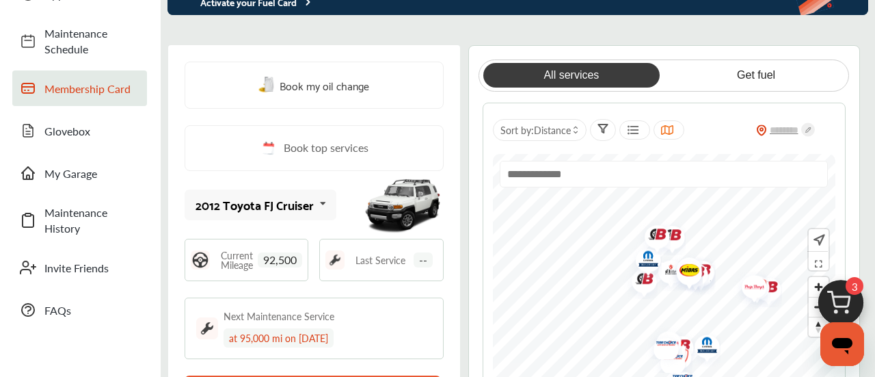
scroll to position [156, 0]
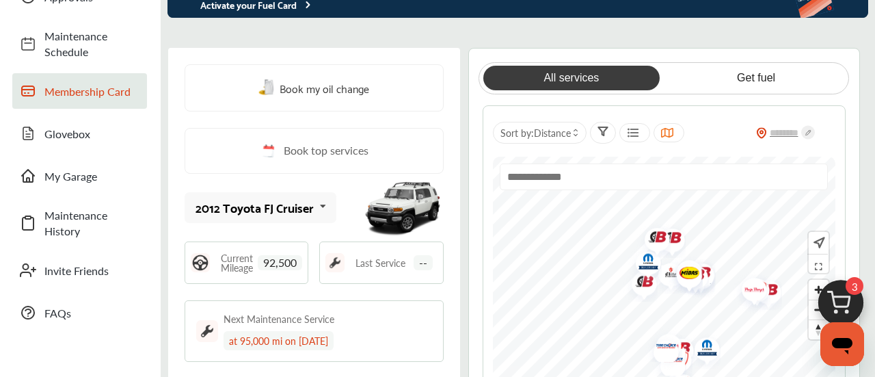
click at [90, 74] on link "Membership Card" at bounding box center [79, 91] width 135 height 36
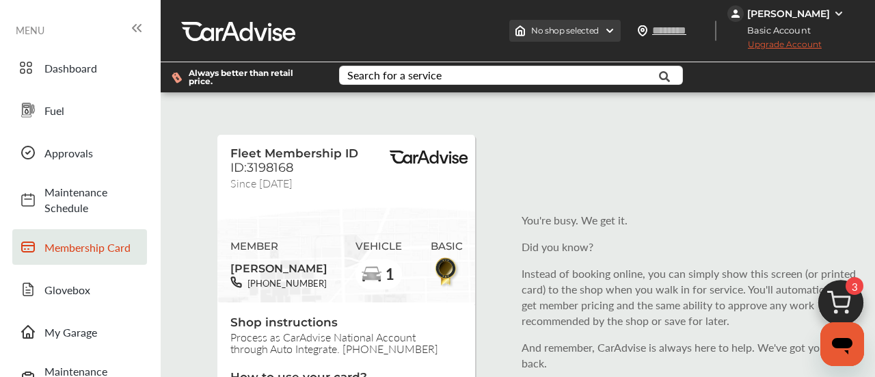
click at [591, 33] on span "No shop selected" at bounding box center [565, 30] width 68 height 11
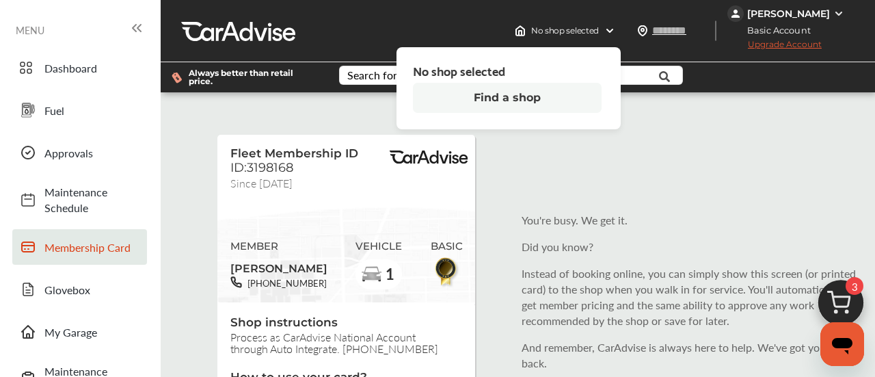
click at [539, 104] on button "Find a shop" at bounding box center [507, 98] width 189 height 30
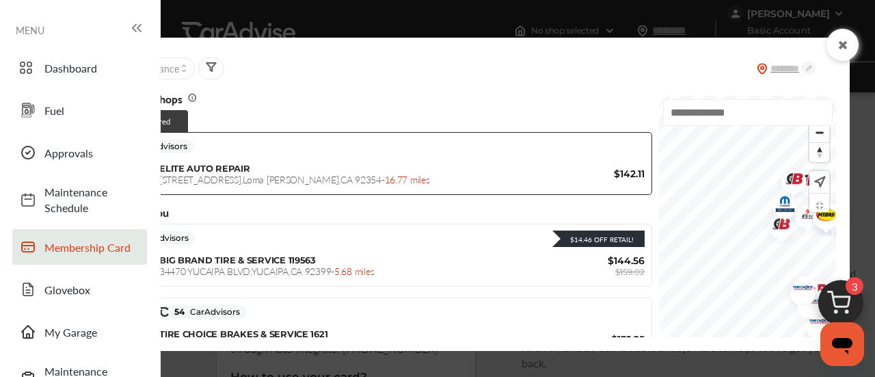
click at [107, 246] on span "Membership Card" at bounding box center [92, 247] width 96 height 16
click at [68, 253] on span "Membership Card" at bounding box center [92, 247] width 96 height 16
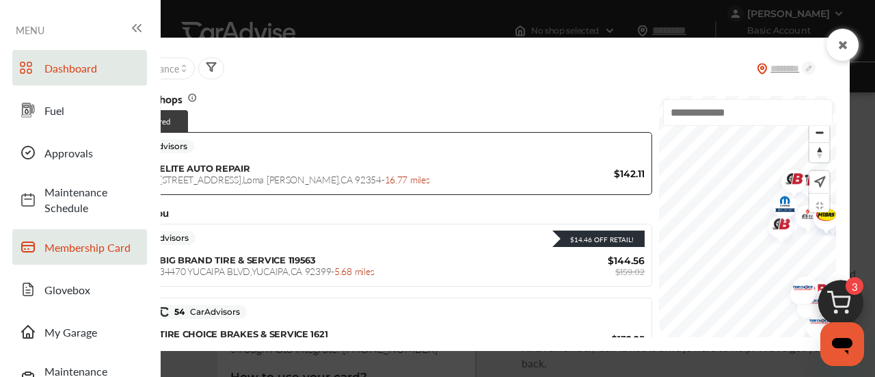
click at [116, 63] on span "Dashboard" at bounding box center [92, 68] width 96 height 16
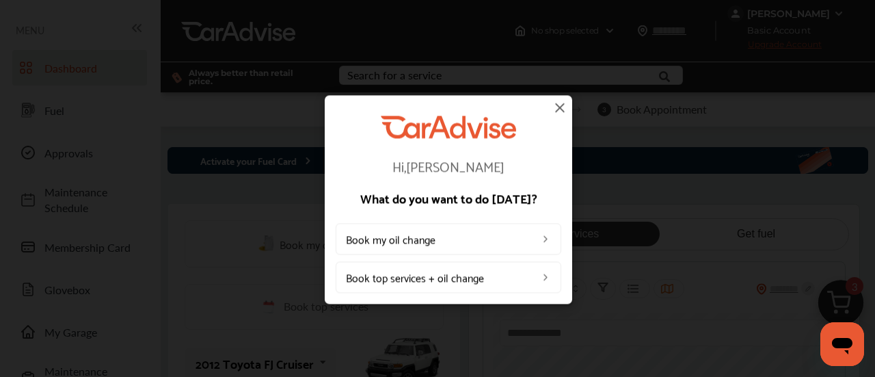
click at [562, 104] on img at bounding box center [560, 107] width 16 height 16
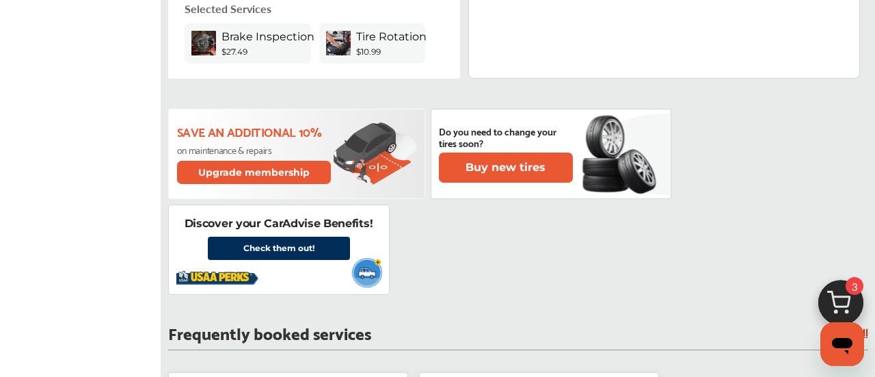
scroll to position [580, 0]
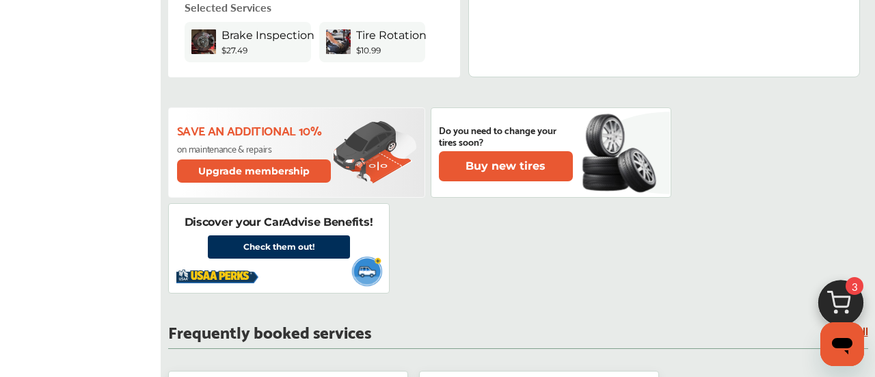
click at [282, 171] on button "Upgrade membership" at bounding box center [254, 170] width 155 height 23
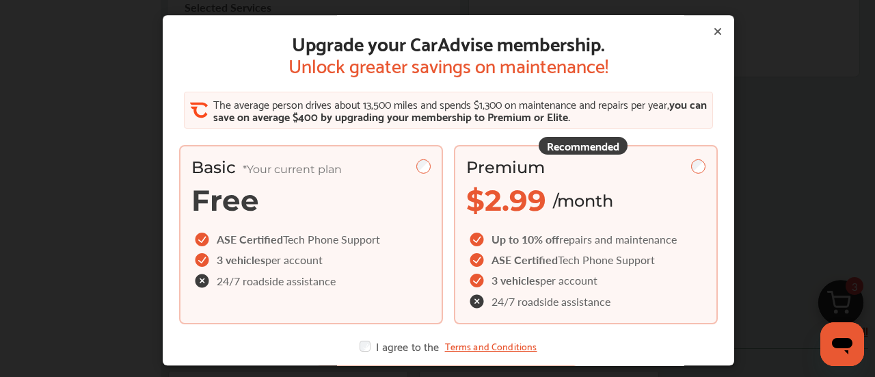
click at [682, 163] on div "Premium" at bounding box center [585, 168] width 239 height 20
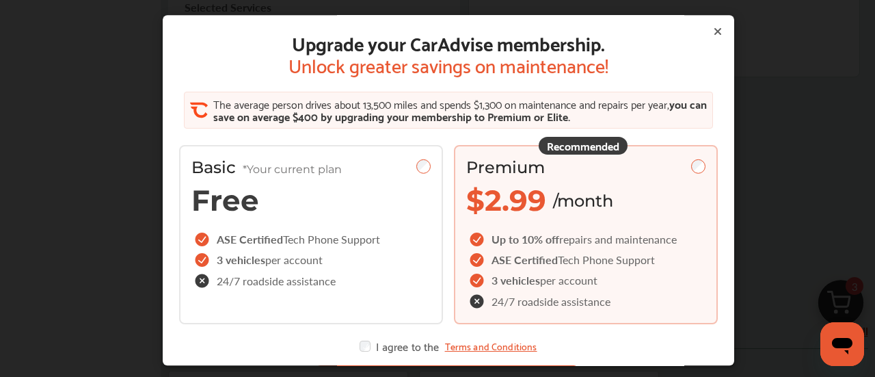
scroll to position [44, 0]
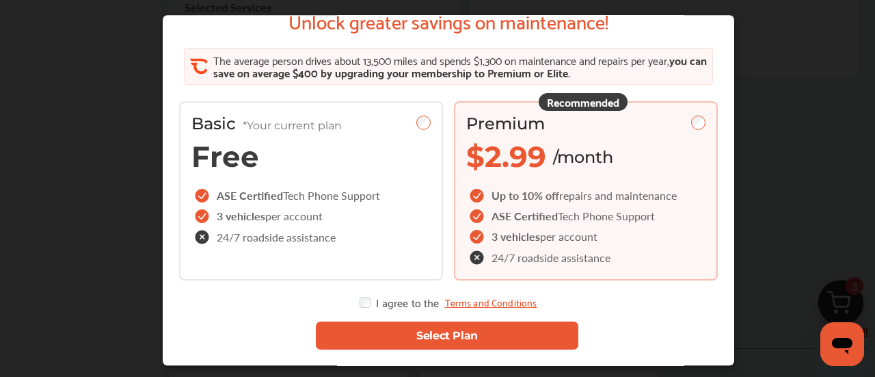
click at [483, 340] on button "Select Plan" at bounding box center [447, 336] width 263 height 28
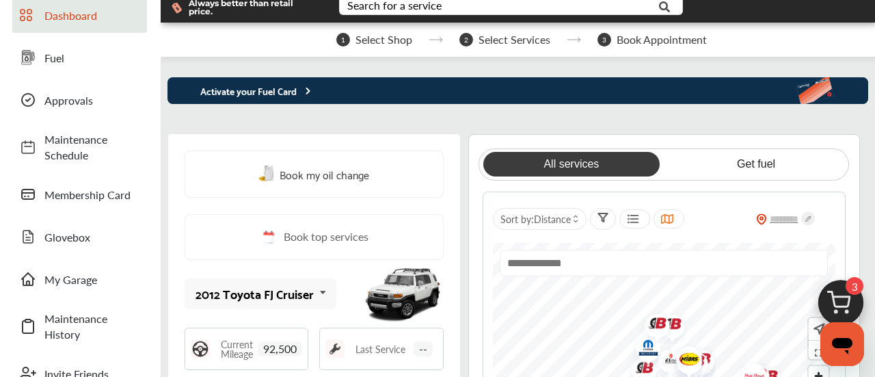
scroll to position [52, 0]
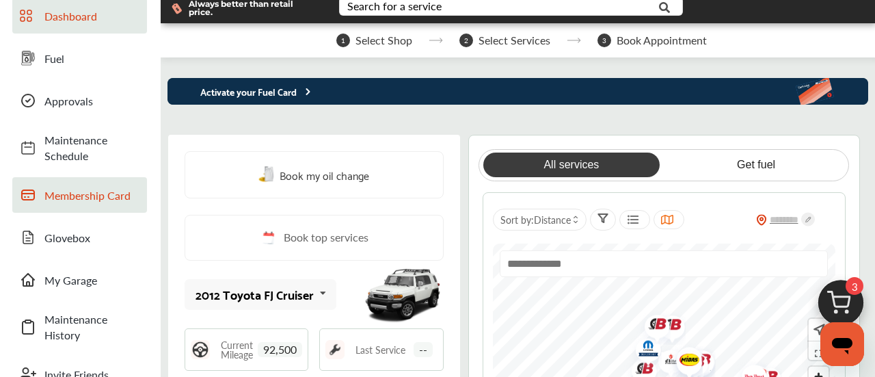
click at [111, 200] on span "Membership Card" at bounding box center [92, 195] width 96 height 16
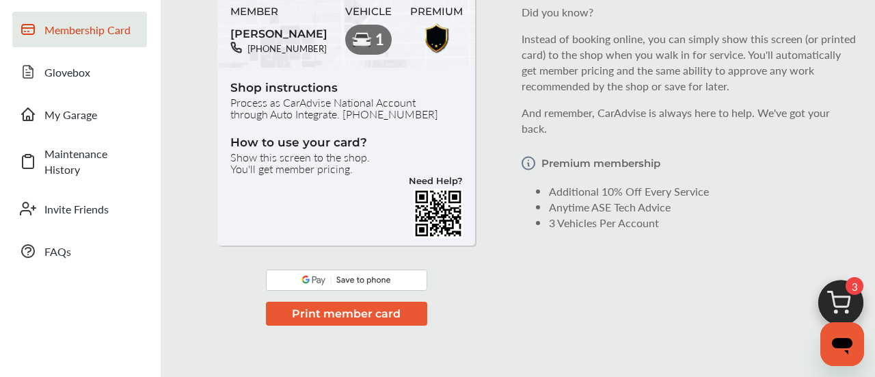
scroll to position [226, 0]
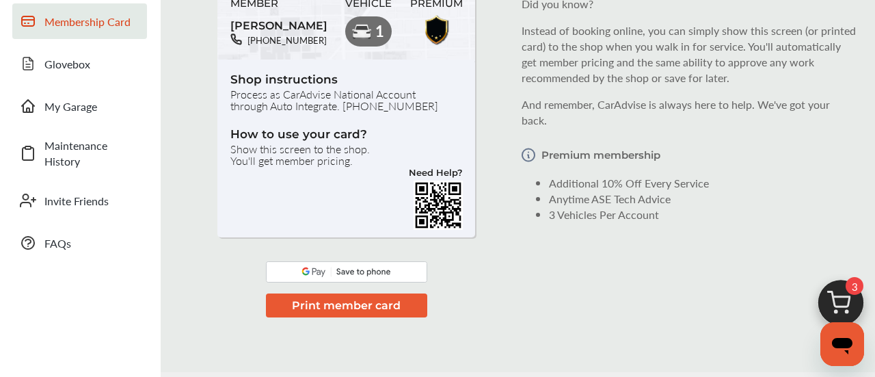
click at [403, 273] on img at bounding box center [346, 271] width 161 height 21
click at [359, 265] on img at bounding box center [346, 271] width 161 height 21
click at [301, 277] on img at bounding box center [346, 271] width 161 height 21
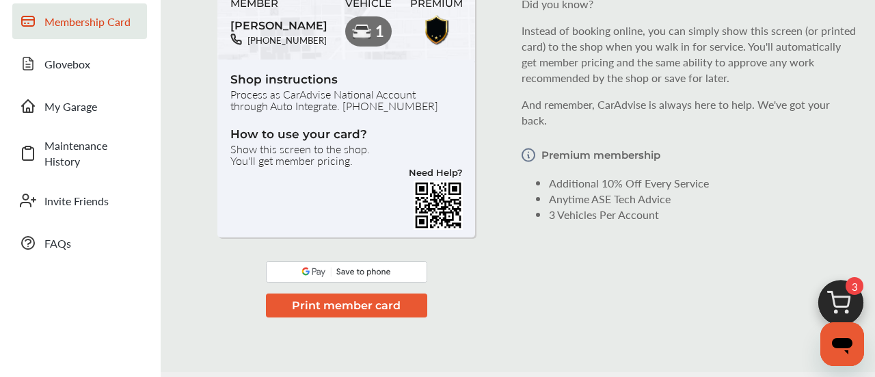
click at [301, 277] on img at bounding box center [346, 271] width 161 height 21
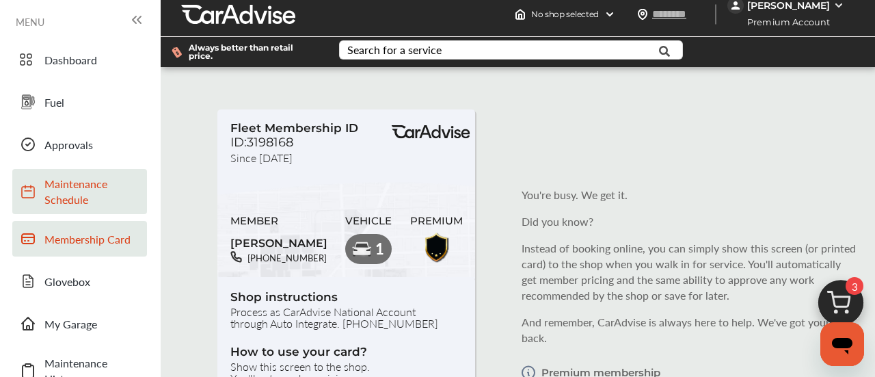
scroll to position [8, 0]
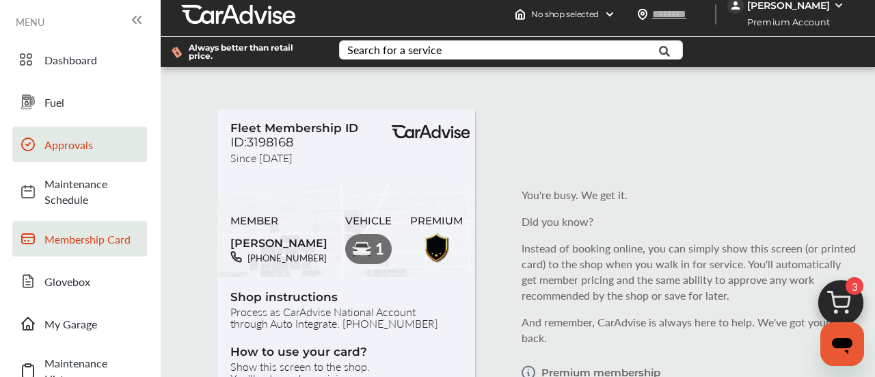
click at [96, 151] on span "Approvals" at bounding box center [92, 145] width 96 height 16
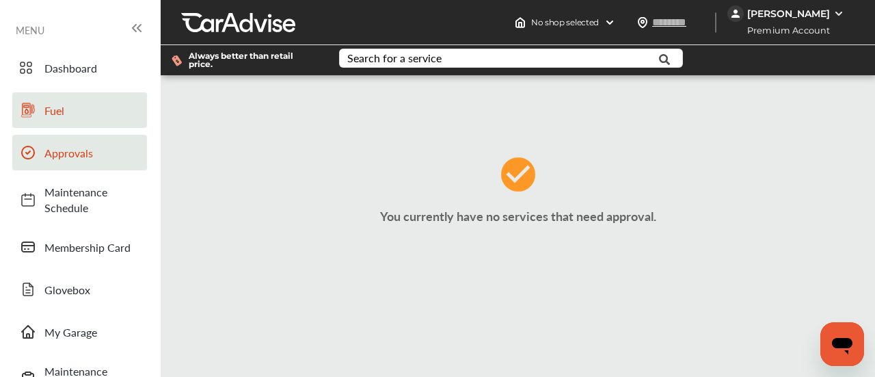
click at [83, 124] on link "Fuel" at bounding box center [79, 110] width 135 height 36
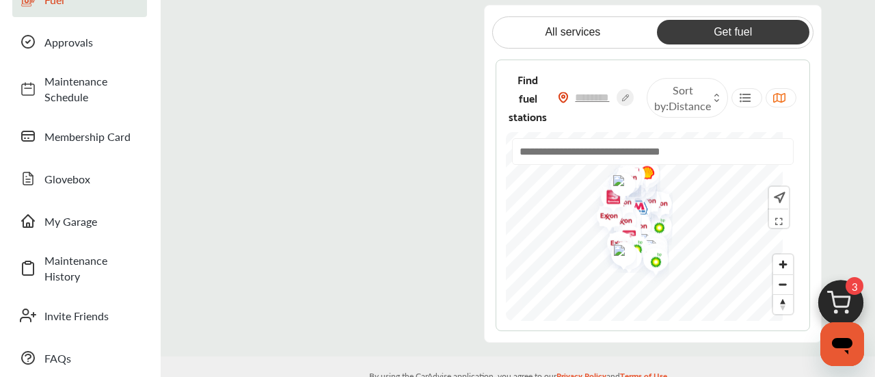
scroll to position [112, 0]
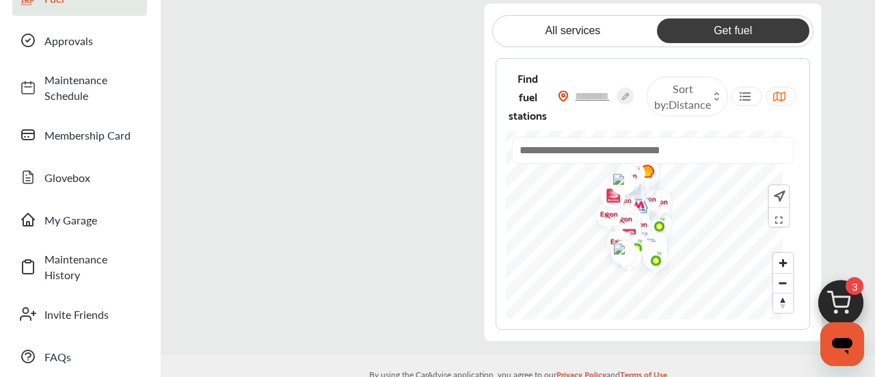
click at [783, 198] on img at bounding box center [778, 196] width 14 height 15
click at [617, 100] on input "text" at bounding box center [593, 96] width 48 height 14
type input "*****"
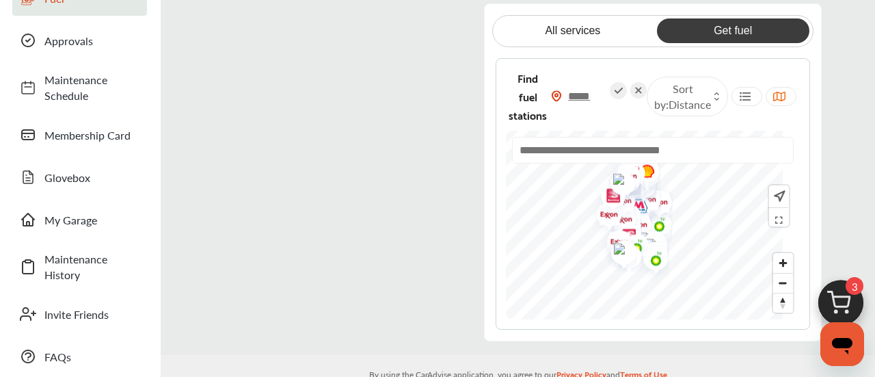
type input "*****"
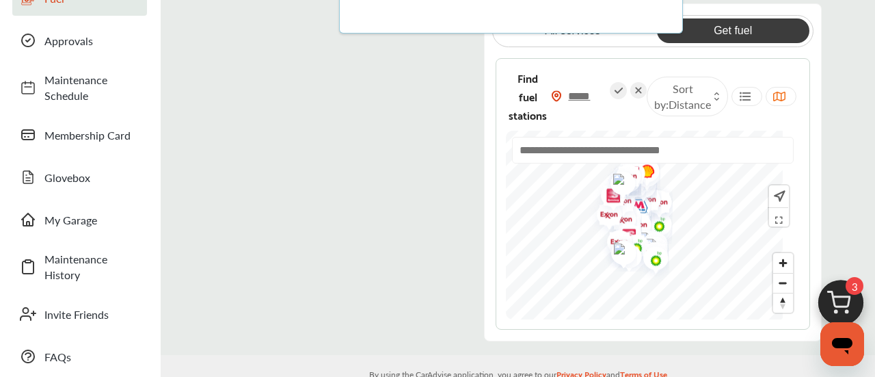
scroll to position [0, 0]
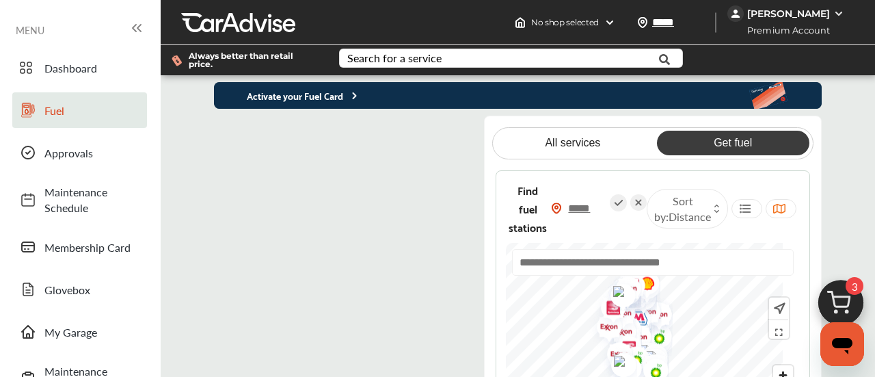
click at [861, 193] on div "Activate your Fuel Card All services Get fuel Find fuel stations ***** Sort by …" at bounding box center [518, 267] width 714 height 371
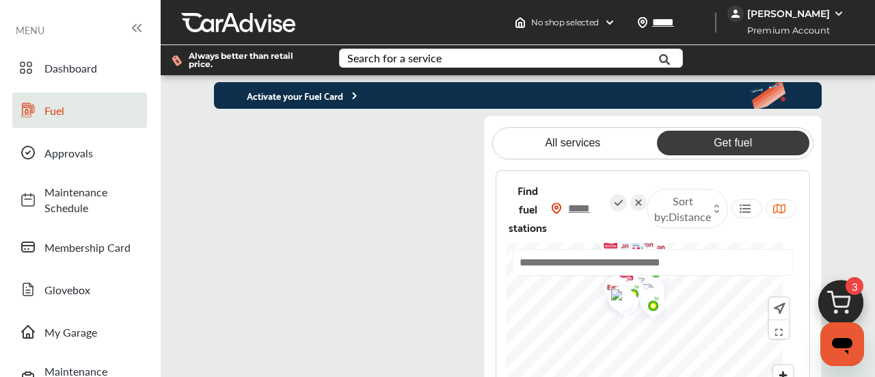
click at [779, 306] on img at bounding box center [778, 308] width 14 height 15
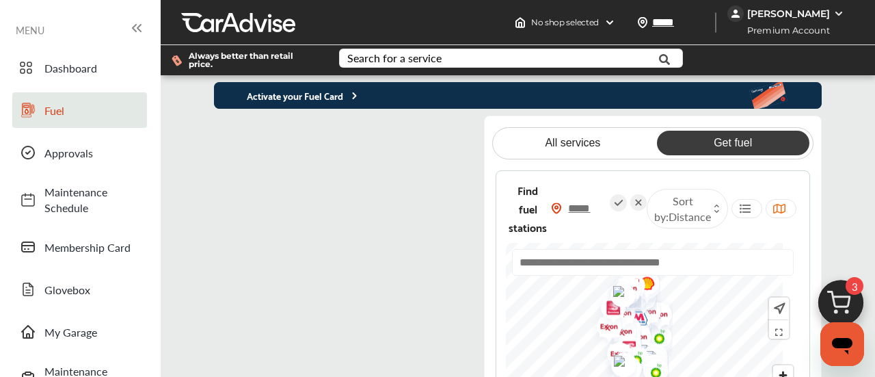
click at [779, 306] on img at bounding box center [778, 308] width 14 height 15
click at [779, 332] on icon at bounding box center [778, 329] width 14 height 11
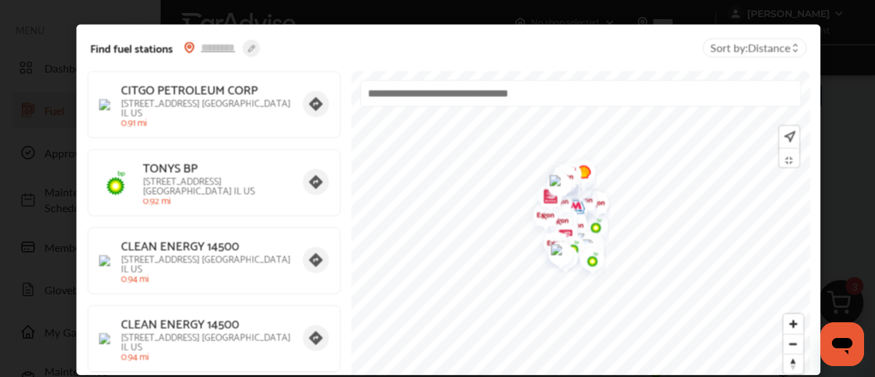
click at [405, 94] on input "text" at bounding box center [580, 93] width 440 height 27
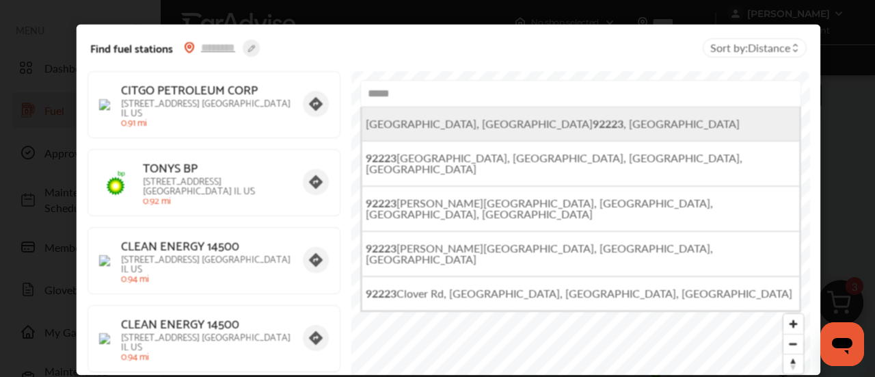
click at [543, 131] on li "[GEOGRAPHIC_DATA] , [GEOGRAPHIC_DATA]" at bounding box center [581, 124] width 438 height 34
type input "**********"
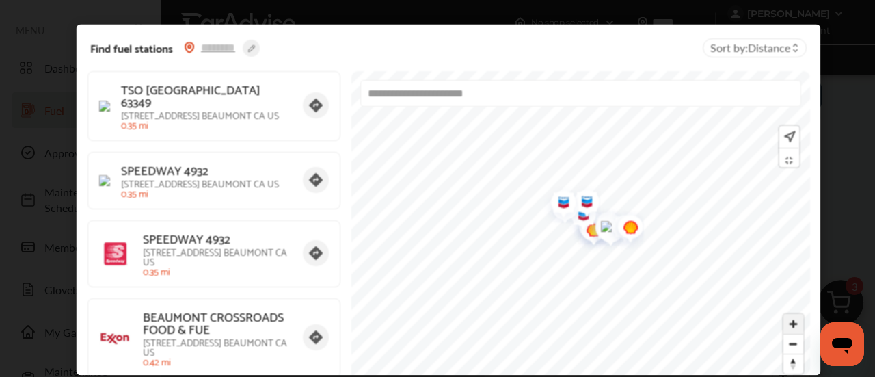
click at [793, 329] on span "Zoom in" at bounding box center [793, 324] width 20 height 20
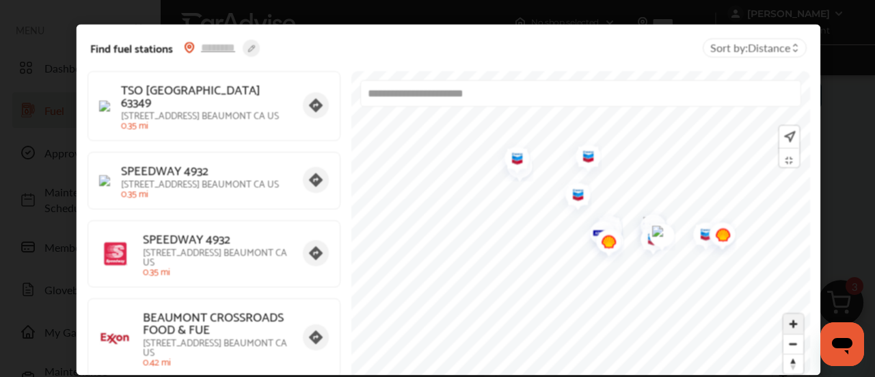
click at [793, 329] on span "Zoom in" at bounding box center [793, 324] width 20 height 20
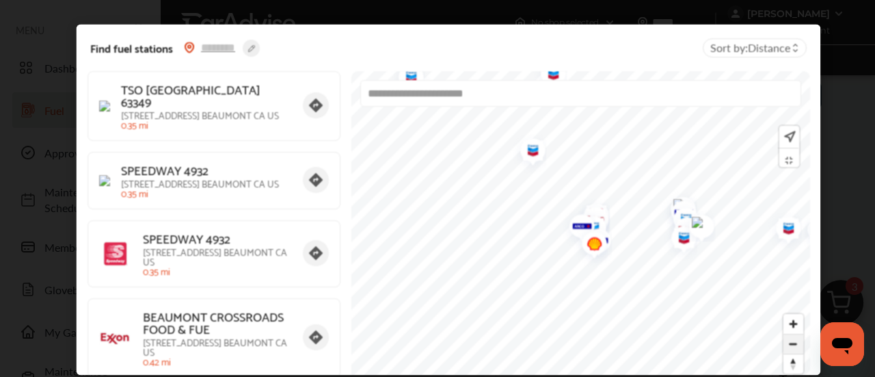
click at [798, 337] on span "Zoom out" at bounding box center [793, 343] width 20 height 19
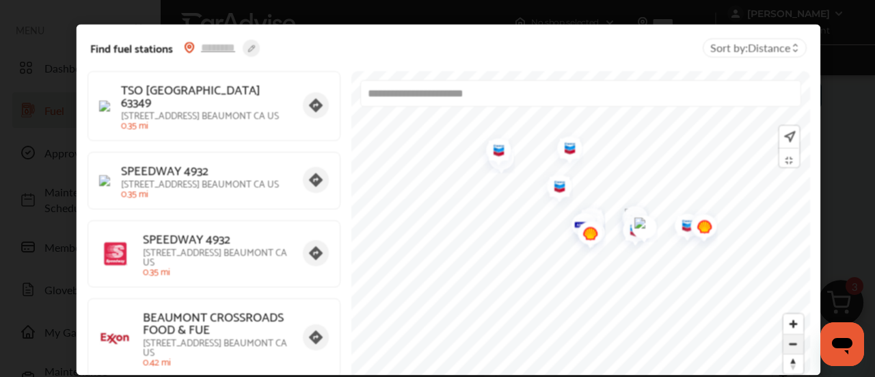
click at [797, 334] on button "Zoom out" at bounding box center [793, 344] width 20 height 20
click at [798, 333] on span "Zoom in" at bounding box center [793, 324] width 20 height 20
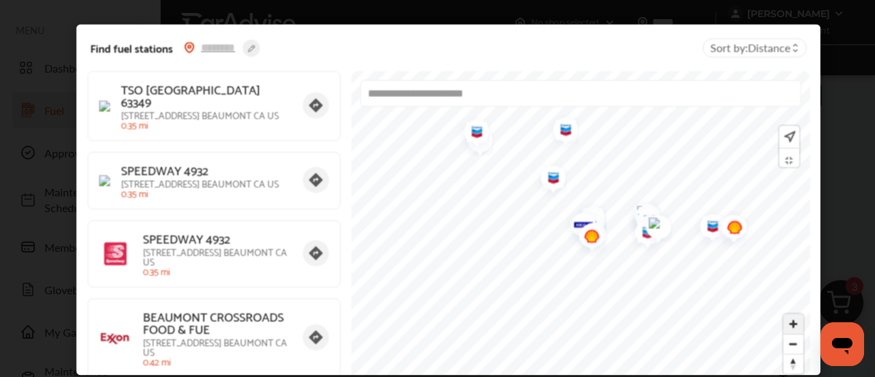
click at [798, 332] on span "Zoom in" at bounding box center [793, 324] width 20 height 20
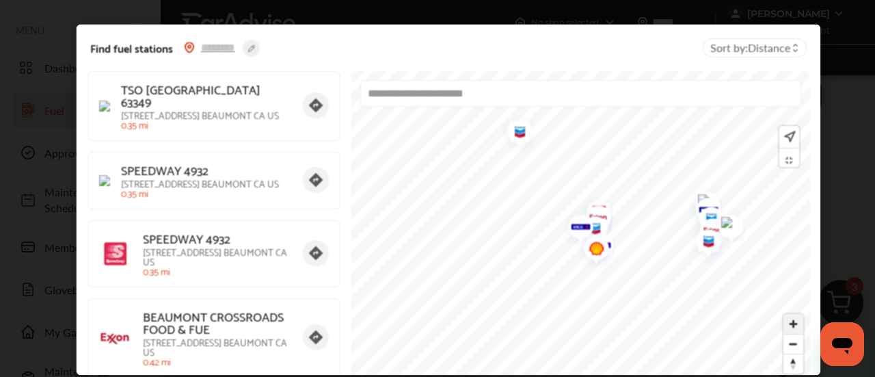
click at [802, 331] on span "Zoom in" at bounding box center [793, 324] width 20 height 20
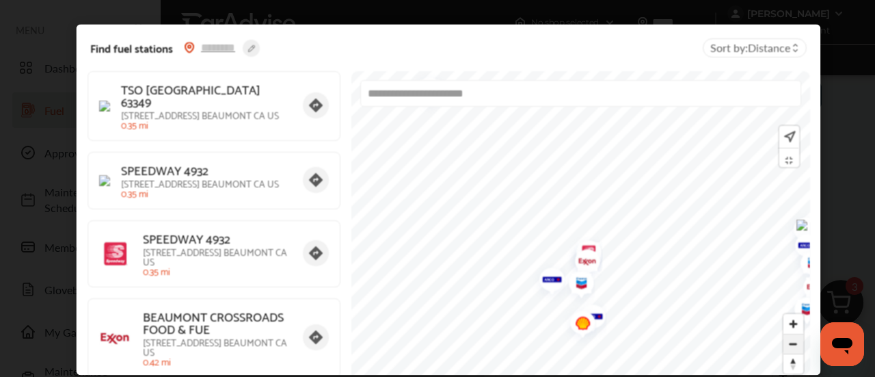
click at [802, 339] on span "Zoom out" at bounding box center [793, 343] width 20 height 19
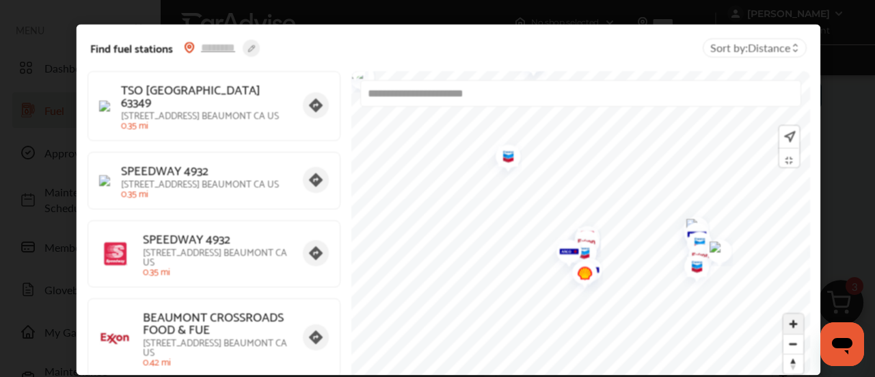
click at [800, 332] on span "Zoom in" at bounding box center [793, 324] width 20 height 20
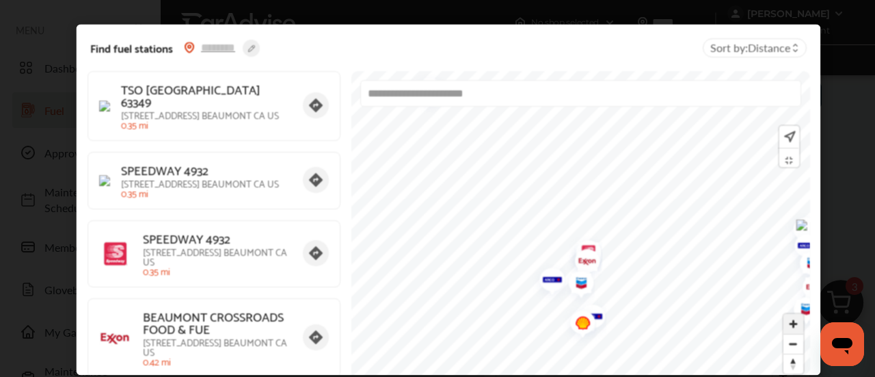
click at [801, 330] on span "Zoom in" at bounding box center [793, 324] width 20 height 20
click at [798, 331] on span "Zoom in" at bounding box center [793, 324] width 20 height 20
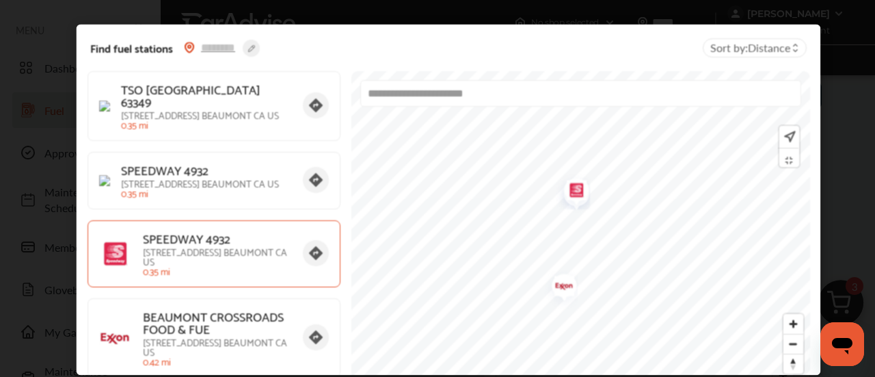
click at [103, 245] on img at bounding box center [115, 253] width 33 height 33
click at [848, 268] on div "Find fuel stations Sort by : Distance TSO USA 63349 401 E 6TH ST BEAUMONT CA US…" at bounding box center [448, 199] width 897 height 399
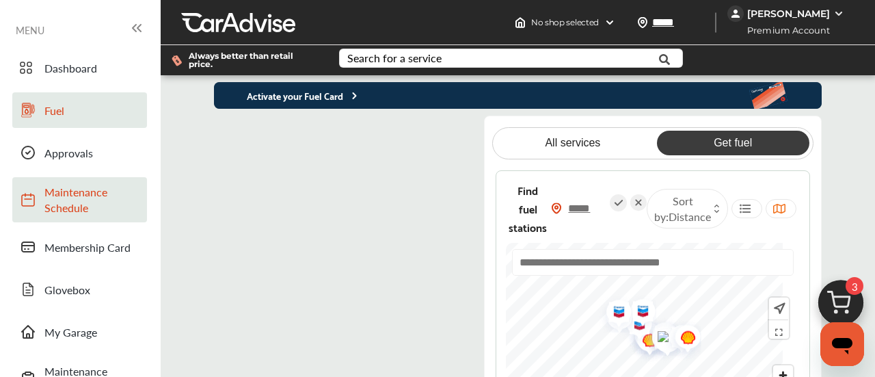
click at [79, 181] on link "Maintenance Schedule" at bounding box center [79, 199] width 135 height 45
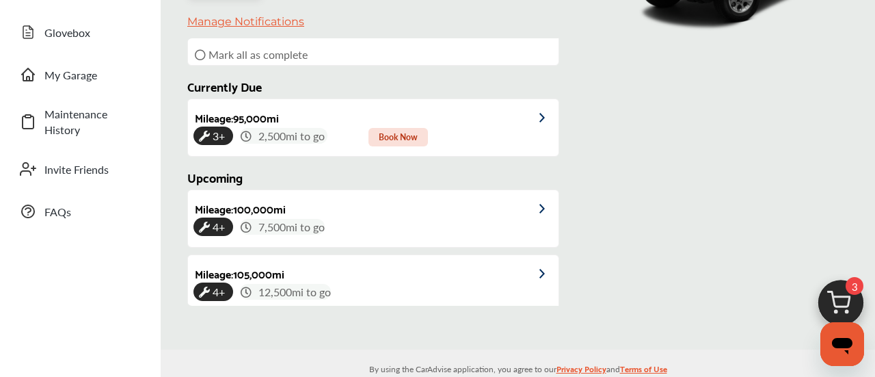
scroll to position [293, 0]
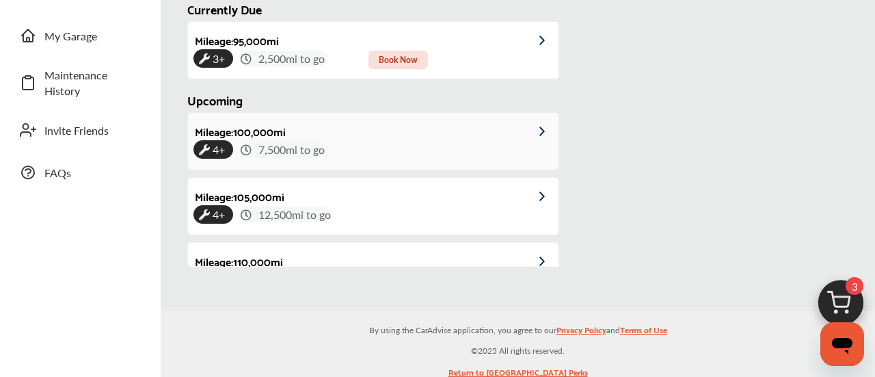
click at [539, 126] on img at bounding box center [548, 131] width 19 height 10
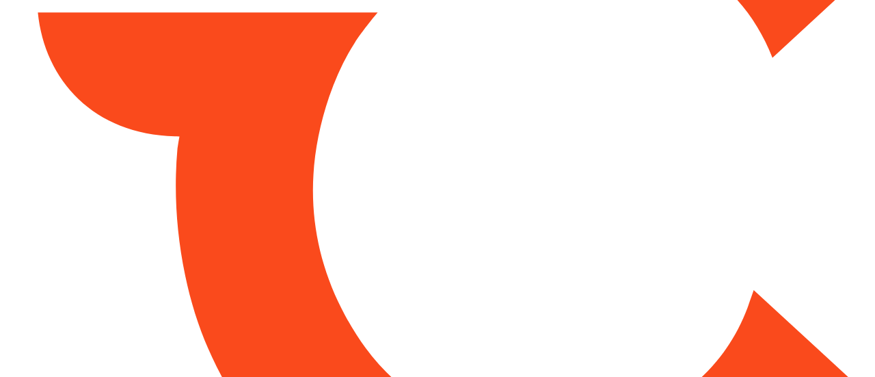
click at [304, 25] on html at bounding box center [437, 188] width 875 height 377
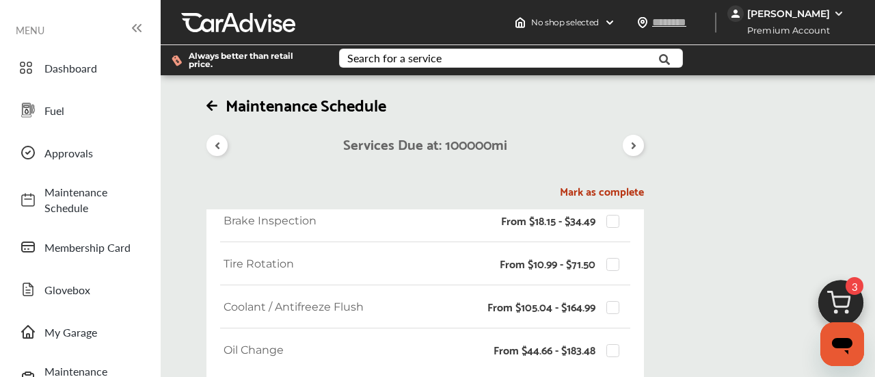
click at [217, 111] on icon at bounding box center [215, 105] width 19 height 12
click at [213, 103] on icon at bounding box center [211, 105] width 11 height 12
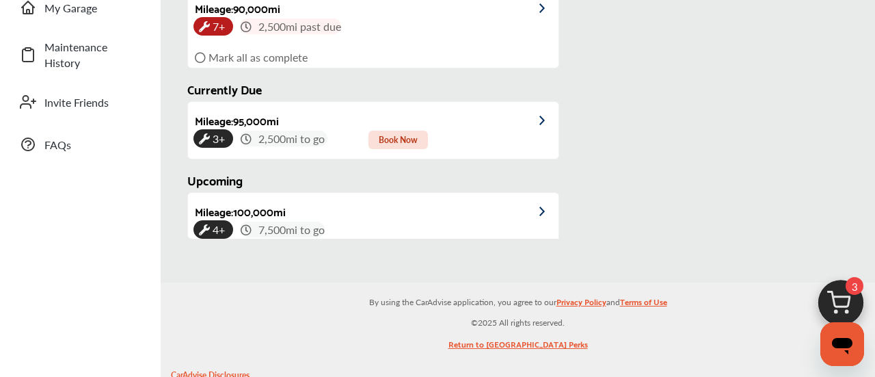
scroll to position [170, 0]
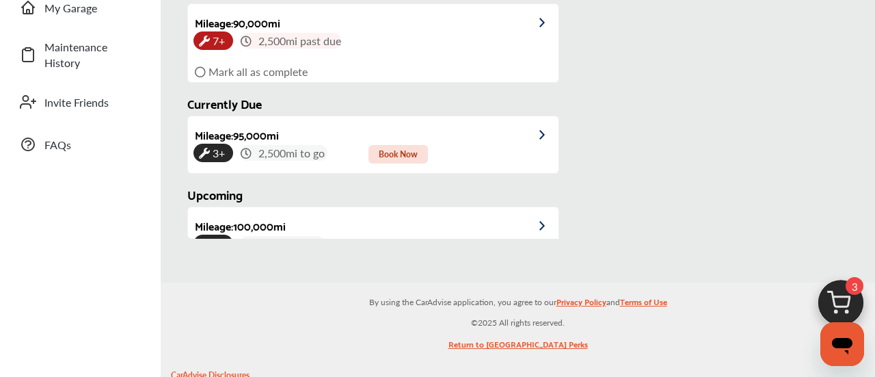
click at [226, 179] on div "Past Due Mileage : 80,000 mi 3+ 12,500 mi past due Mark all as complete Mileage…" at bounding box center [383, 104] width 392 height 267
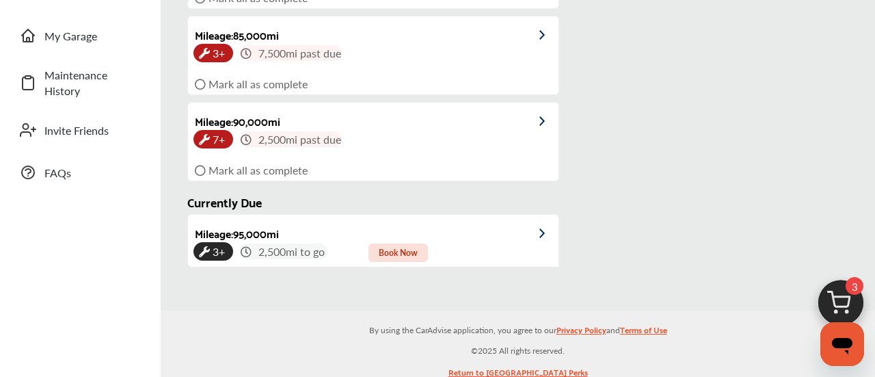
click at [703, 85] on div "2012 Toyota FJ Cruiser" at bounding box center [713, 33] width 244 height 468
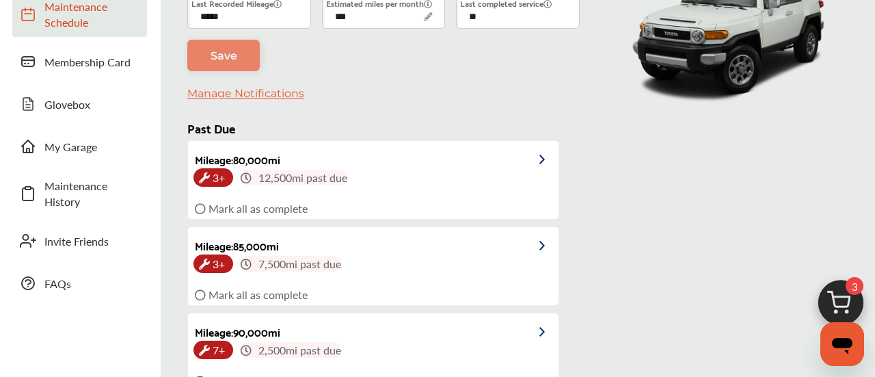
scroll to position [183, 0]
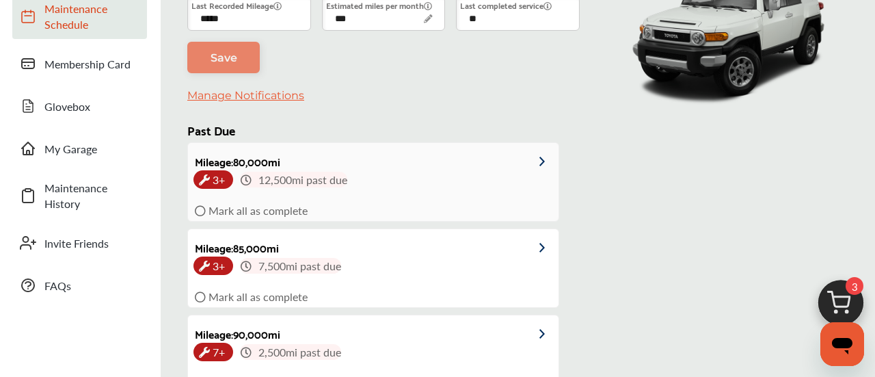
click at [541, 163] on img at bounding box center [548, 162] width 19 height 10
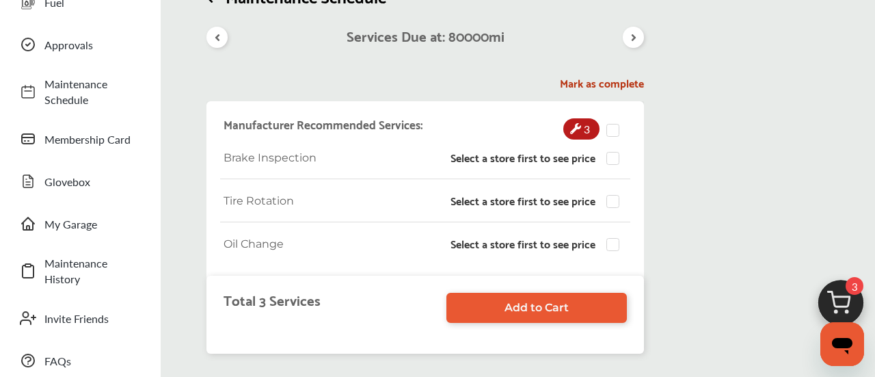
scroll to position [108, 0]
click at [640, 83] on h5 "Mark as complete" at bounding box center [425, 83] width 438 height 14
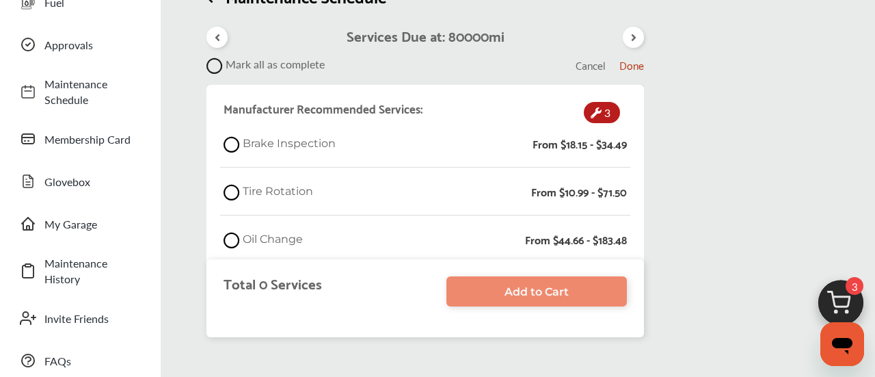
click at [229, 144] on icon at bounding box center [232, 144] width 16 height 16
click at [227, 195] on icon at bounding box center [232, 192] width 16 height 16
click at [234, 257] on div "Manufacturer Recommended Services: 3 Brake Inspection From $18.15 - $34.49 Tire…" at bounding box center [425, 182] width 438 height 194
click at [234, 243] on icon at bounding box center [232, 240] width 16 height 16
click at [633, 70] on span "Done" at bounding box center [631, 64] width 25 height 18
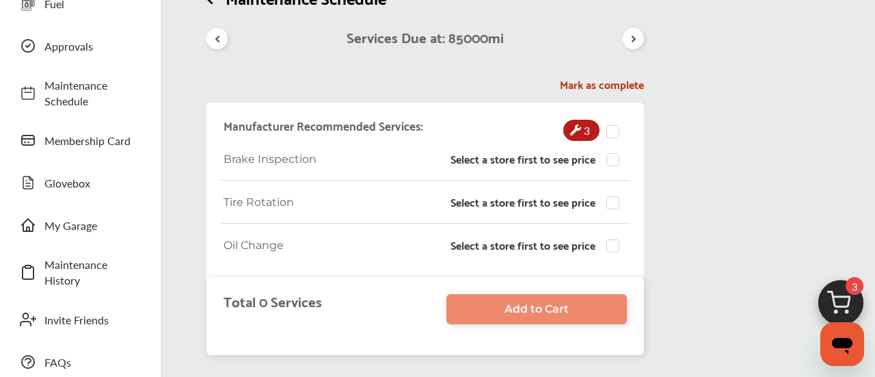
scroll to position [107, 0]
click at [610, 239] on label at bounding box center [616, 239] width 21 height 0
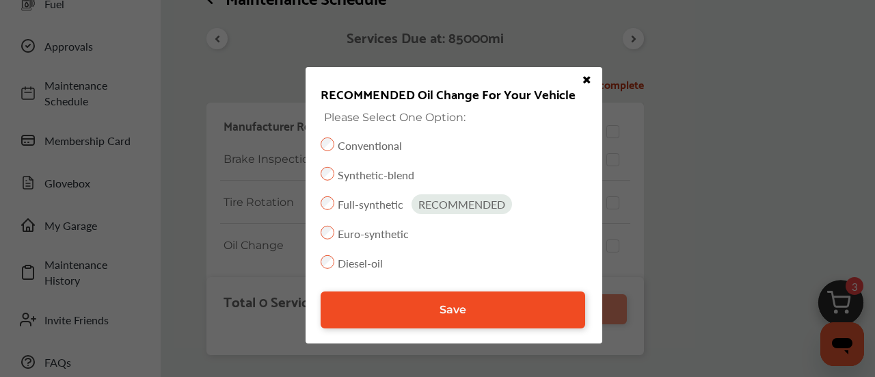
click at [552, 319] on link "Save" at bounding box center [453, 309] width 265 height 37
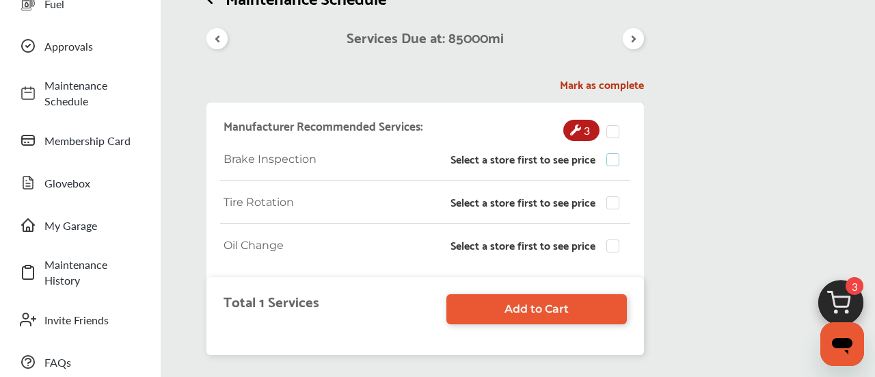
click at [616, 153] on label at bounding box center [616, 153] width 21 height 0
click at [617, 83] on h5 "Mark as complete" at bounding box center [425, 84] width 438 height 14
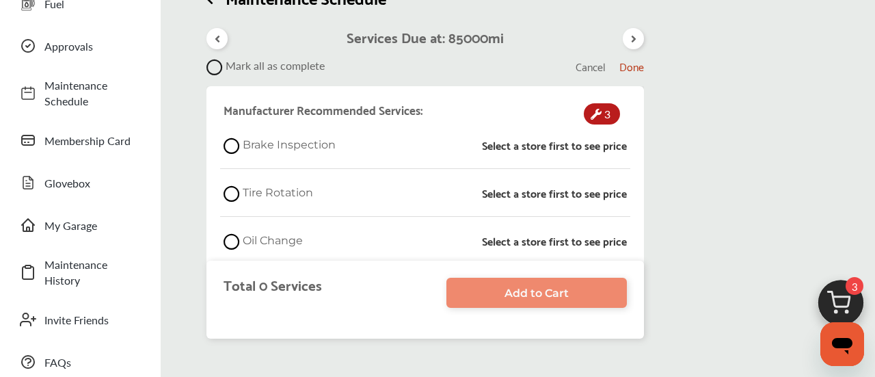
click at [227, 144] on icon at bounding box center [232, 145] width 16 height 16
click at [239, 243] on icon at bounding box center [232, 241] width 16 height 16
click at [593, 298] on link "Add to Cart" at bounding box center [536, 293] width 180 height 30
click at [637, 68] on span "Done" at bounding box center [631, 66] width 25 height 18
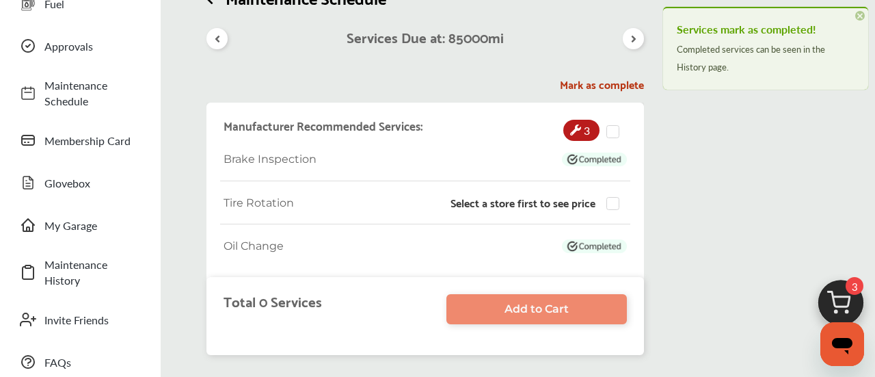
click at [633, 36] on icon at bounding box center [633, 38] width 13 height 11
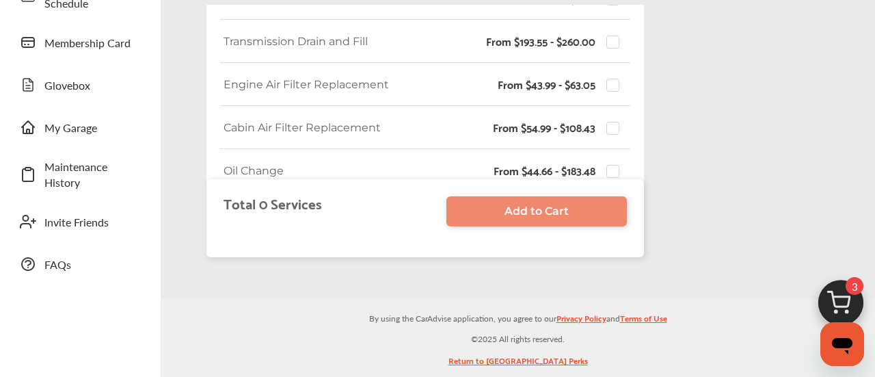
scroll to position [151, 0]
click at [614, 120] on label at bounding box center [616, 120] width 21 height 0
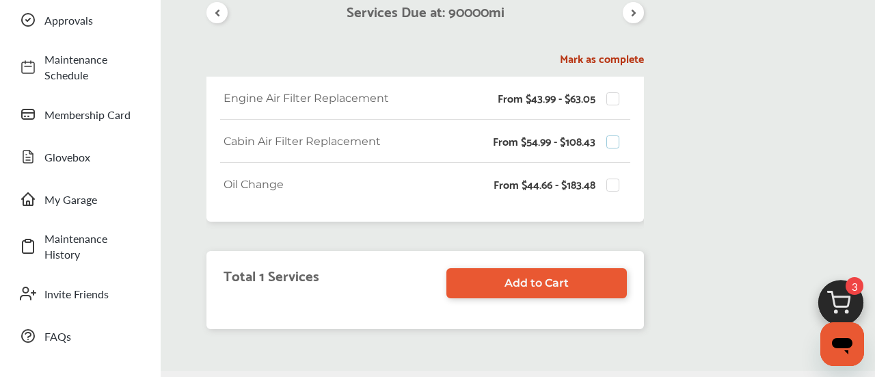
scroll to position [197, 0]
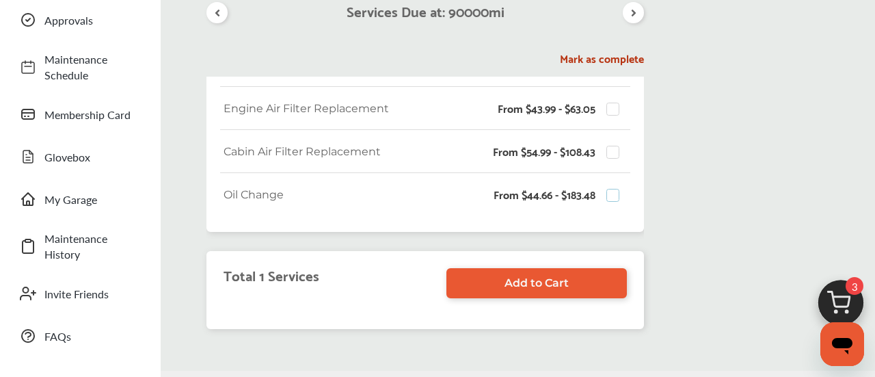
click at [613, 189] on label at bounding box center [616, 189] width 21 height 0
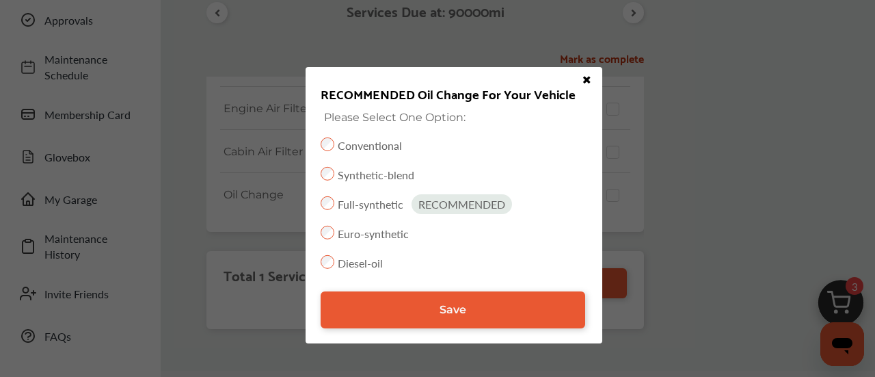
click at [689, 78] on div "RECOMMENDED Oil Change For Your Vehicle Please Select One Option: Conventional …" at bounding box center [437, 188] width 875 height 377
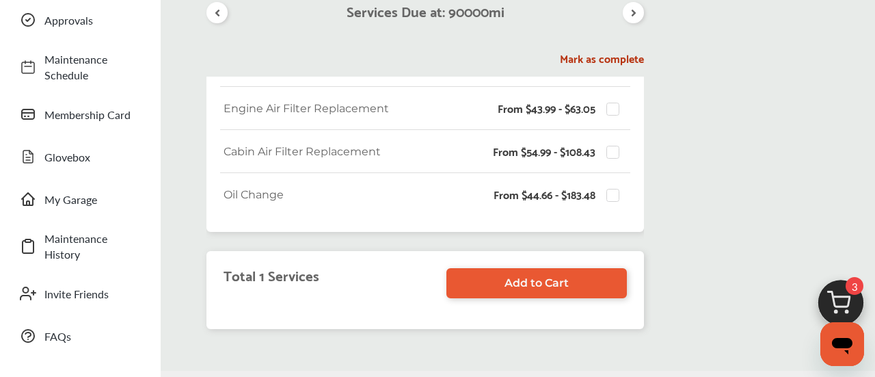
click at [613, 59] on h5 "Mark as complete" at bounding box center [425, 58] width 438 height 14
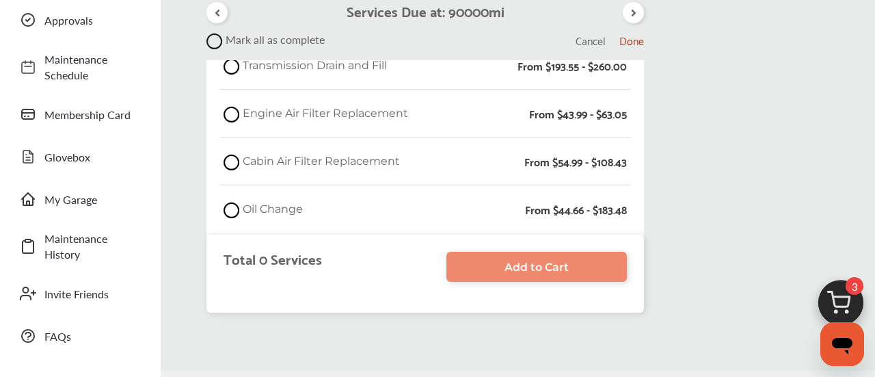
scroll to position [213, 0]
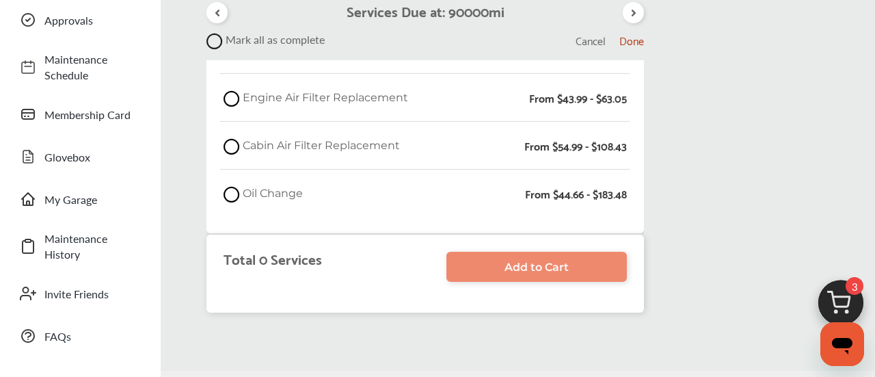
click at [232, 146] on icon at bounding box center [232, 146] width 16 height 16
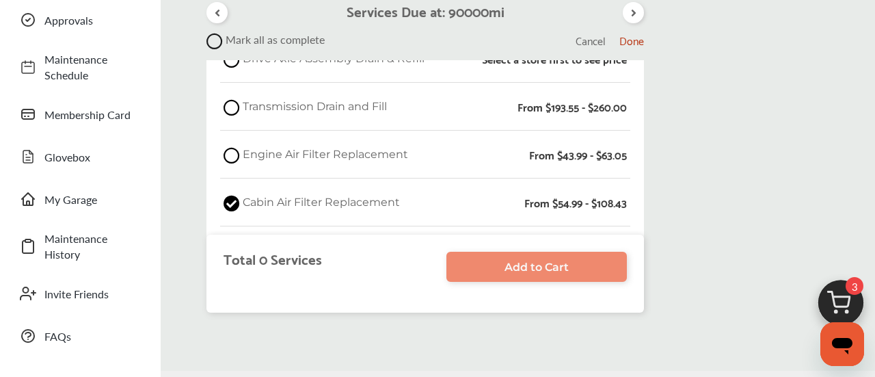
scroll to position [152, 0]
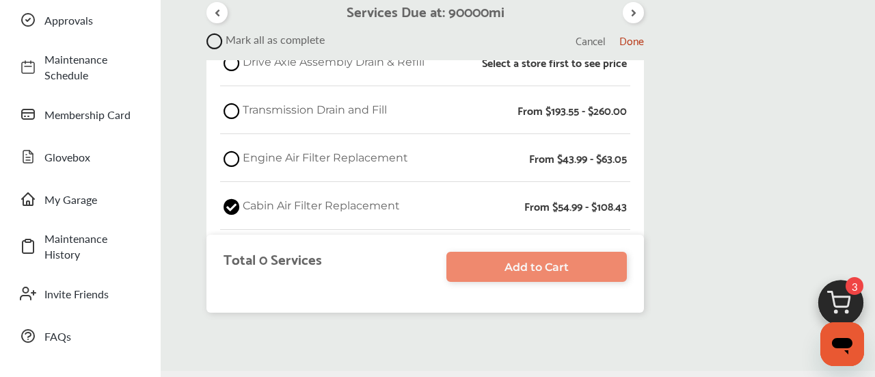
click at [228, 159] on icon at bounding box center [232, 158] width 16 height 16
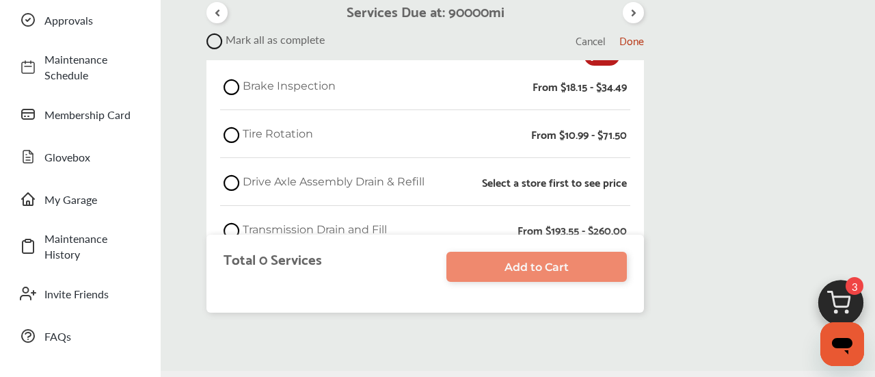
scroll to position [33, 0]
click at [229, 138] on icon at bounding box center [232, 134] width 16 height 16
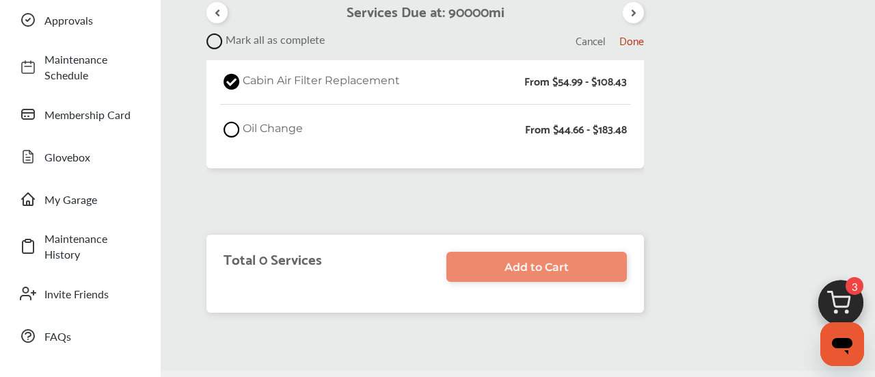
scroll to position [283, 0]
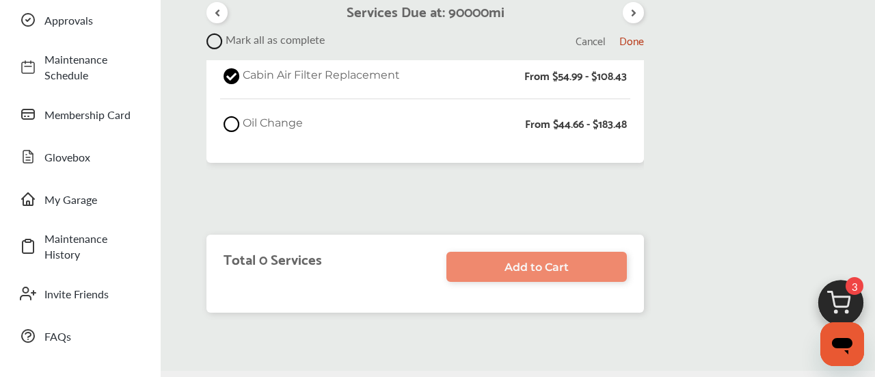
click at [230, 123] on icon at bounding box center [232, 124] width 16 height 16
click at [638, 39] on span "Done" at bounding box center [631, 40] width 25 height 18
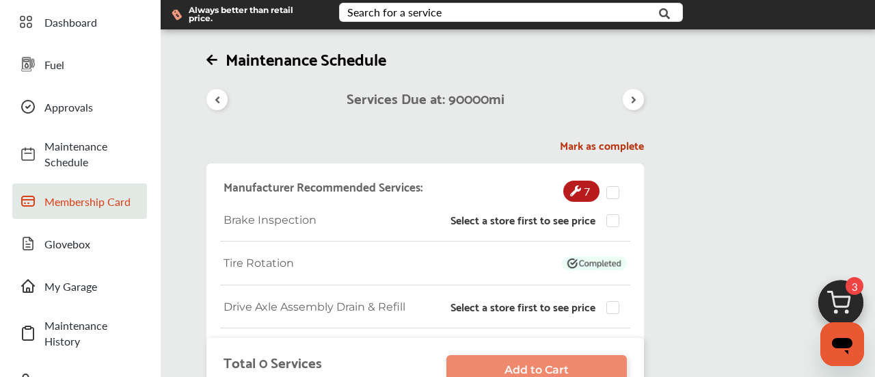
scroll to position [48, 0]
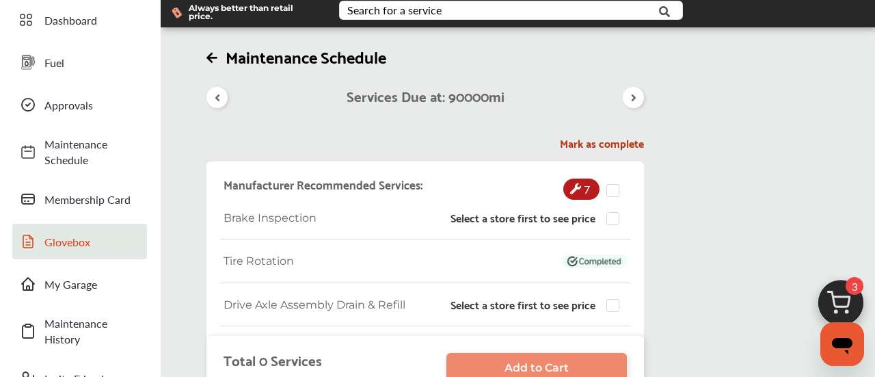
click at [113, 224] on link "Glovebox" at bounding box center [79, 242] width 135 height 36
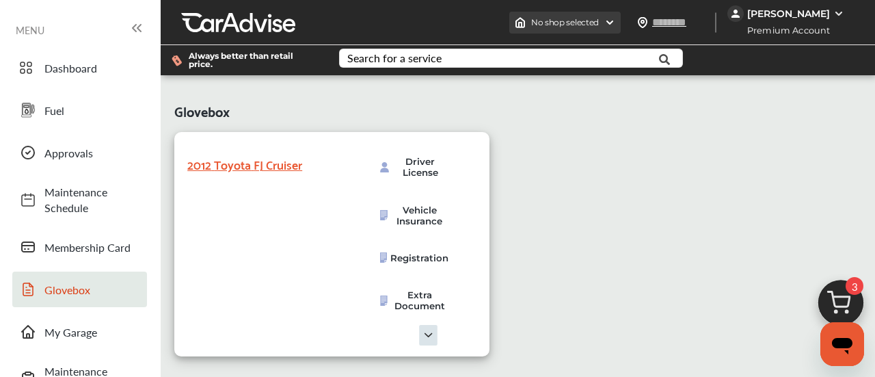
click at [575, 21] on span "No shop selected" at bounding box center [565, 22] width 68 height 11
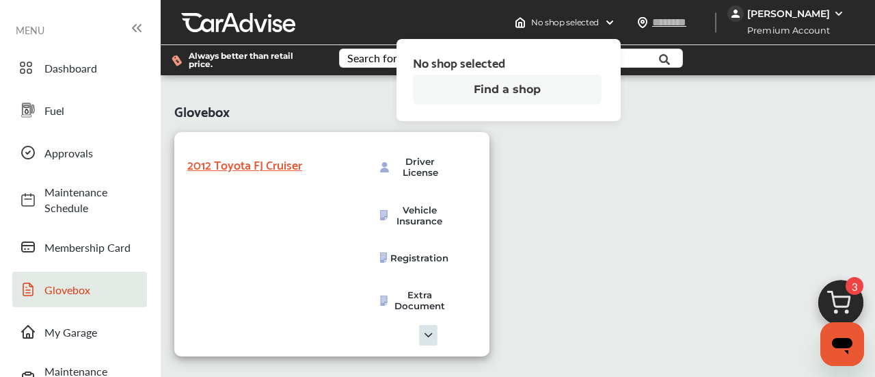
click at [532, 90] on button "Find a shop" at bounding box center [507, 90] width 189 height 30
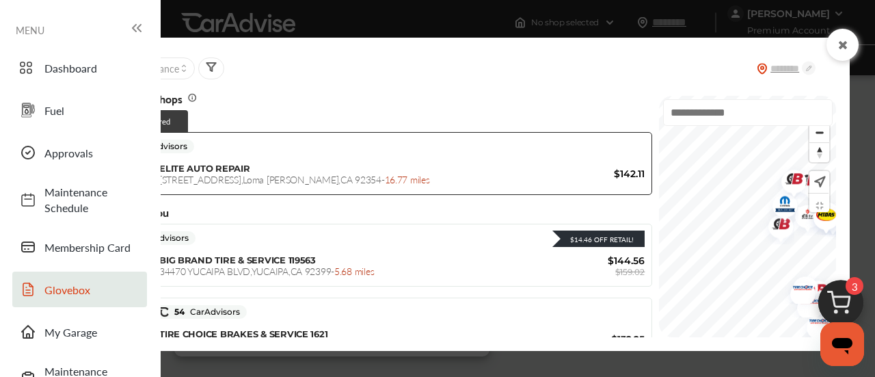
click at [140, 30] on icon at bounding box center [138, 28] width 3 height 7
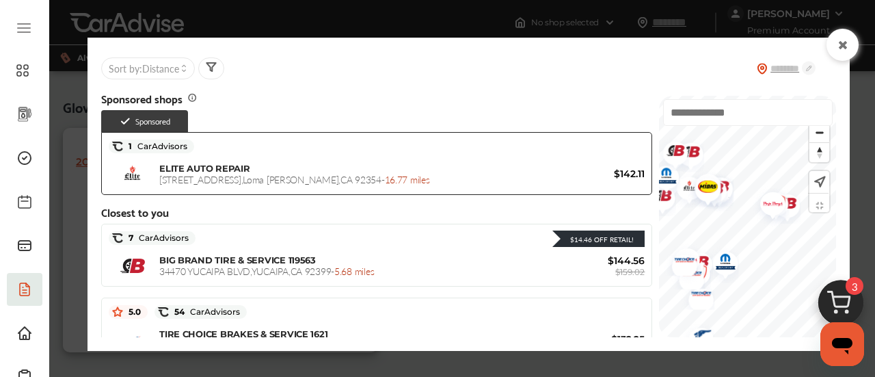
drag, startPoint x: 787, startPoint y: 255, endPoint x: 668, endPoint y: 227, distance: 122.2
click at [750, 227] on img "Map marker" at bounding box center [768, 206] width 36 height 43
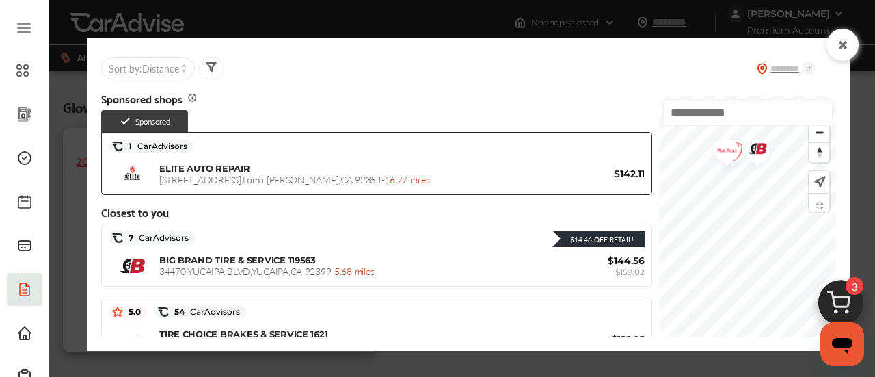
click at [749, 120] on input "text" at bounding box center [748, 112] width 170 height 27
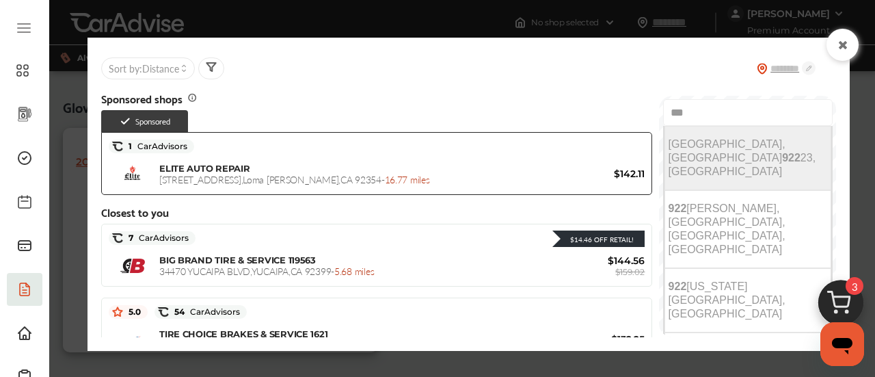
click at [669, 152] on span "Beaumont, CA 922 23, USA" at bounding box center [743, 157] width 148 height 39
type input "**********"
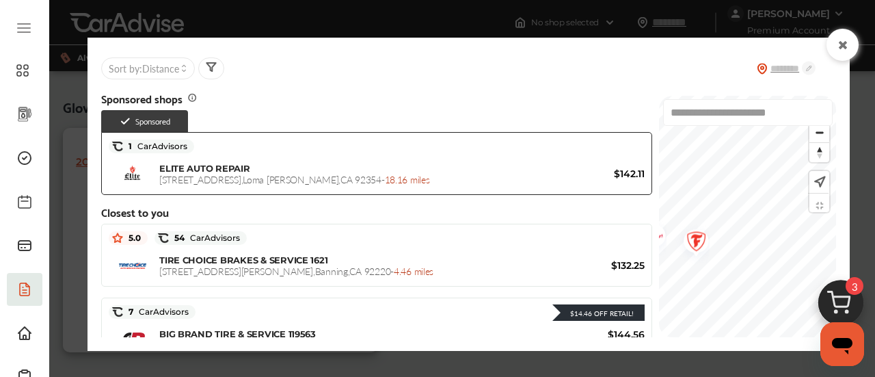
click at [834, 226] on img "Map marker" at bounding box center [852, 222] width 36 height 37
